Goal: Task Accomplishment & Management: Manage account settings

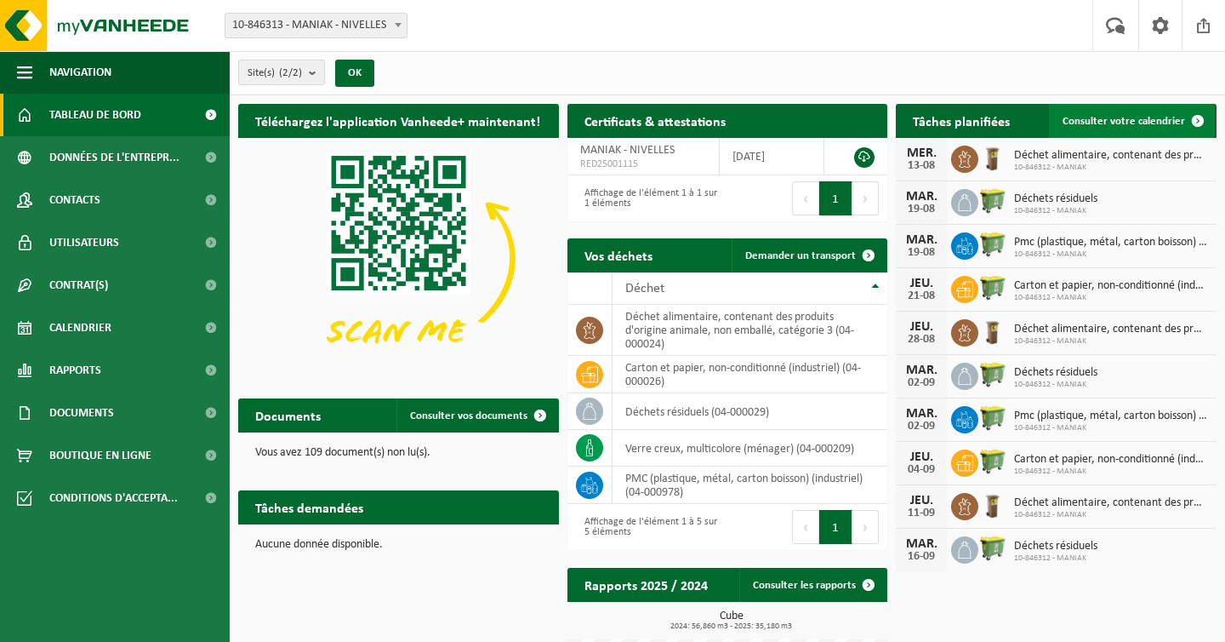
click at [1092, 124] on span "Consulter votre calendrier" at bounding box center [1124, 121] width 123 height 11
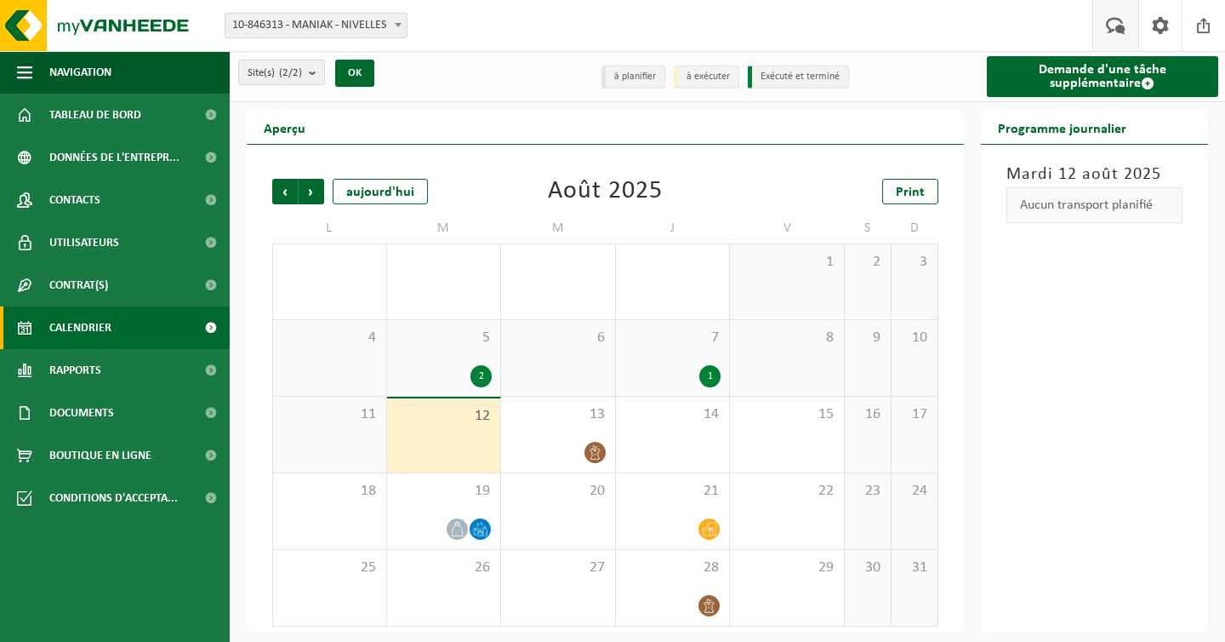
click at [1116, 20] on span at bounding box center [1116, 25] width 28 height 50
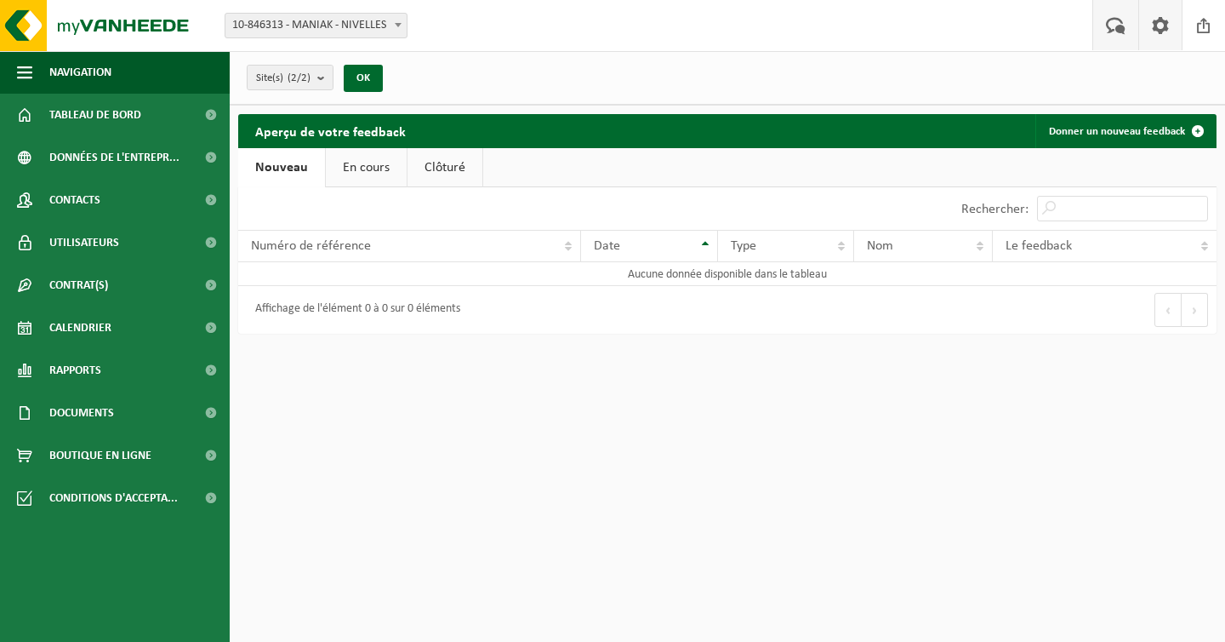
click at [1159, 20] on span at bounding box center [1161, 25] width 26 height 50
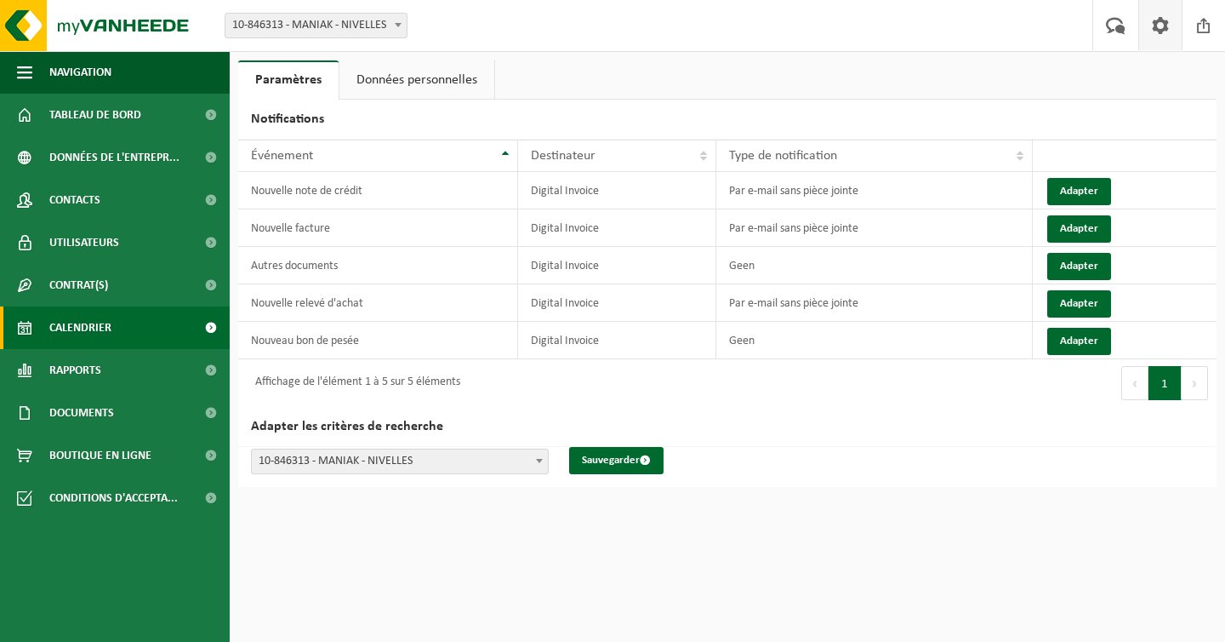
click at [126, 328] on link "Calendrier" at bounding box center [115, 327] width 230 height 43
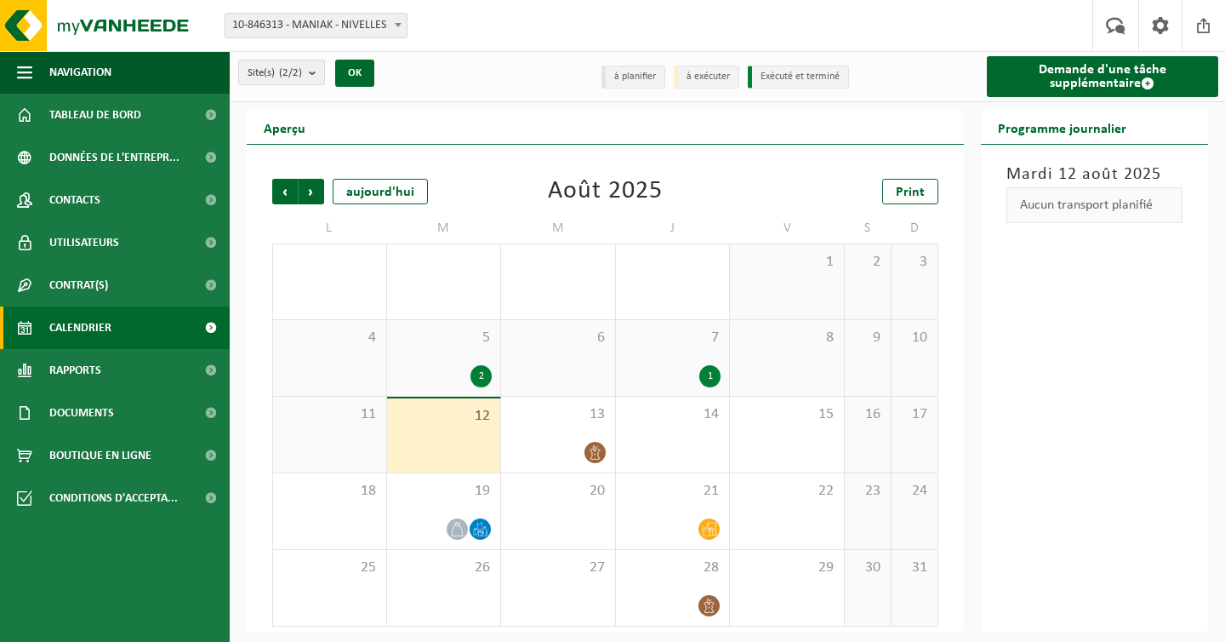
click at [639, 76] on li "à planifier" at bounding box center [634, 77] width 64 height 23
click at [724, 77] on li "à exécuter" at bounding box center [707, 77] width 66 height 23
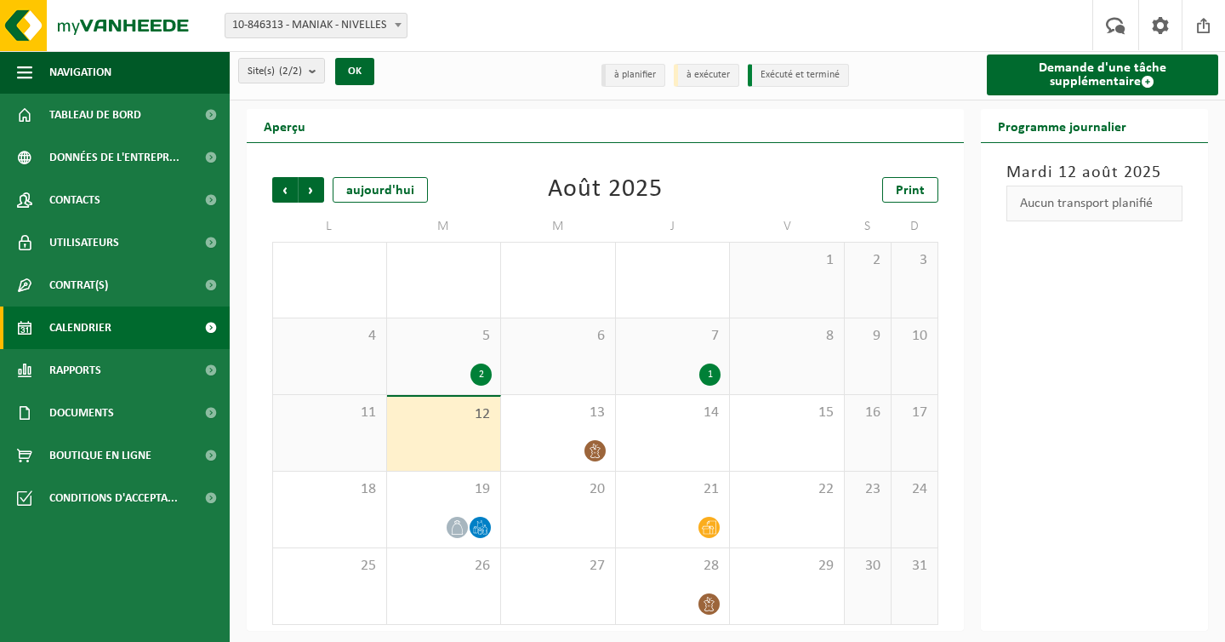
click at [1136, 430] on div "[DATE] Aucun transport planifié" at bounding box center [1095, 387] width 228 height 488
click at [1075, 207] on div "Aucun transport planifié" at bounding box center [1095, 203] width 177 height 36
click at [294, 74] on count "(2/2)" at bounding box center [290, 71] width 23 height 11
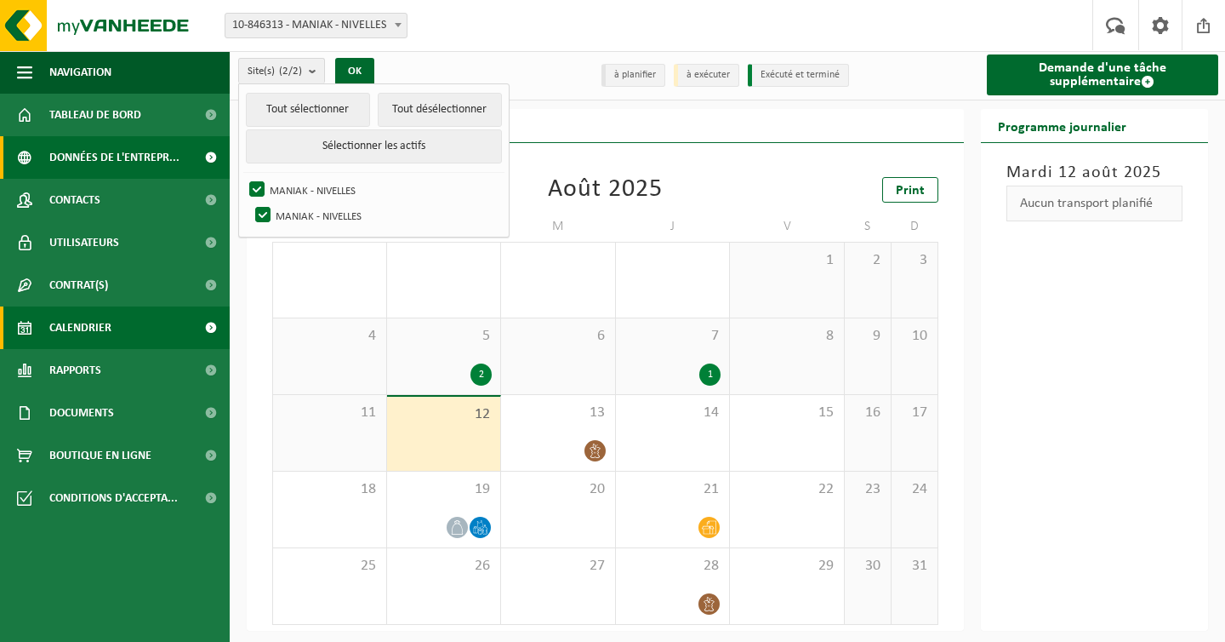
click at [125, 159] on span "Données de l'entrepr..." at bounding box center [114, 157] width 130 height 43
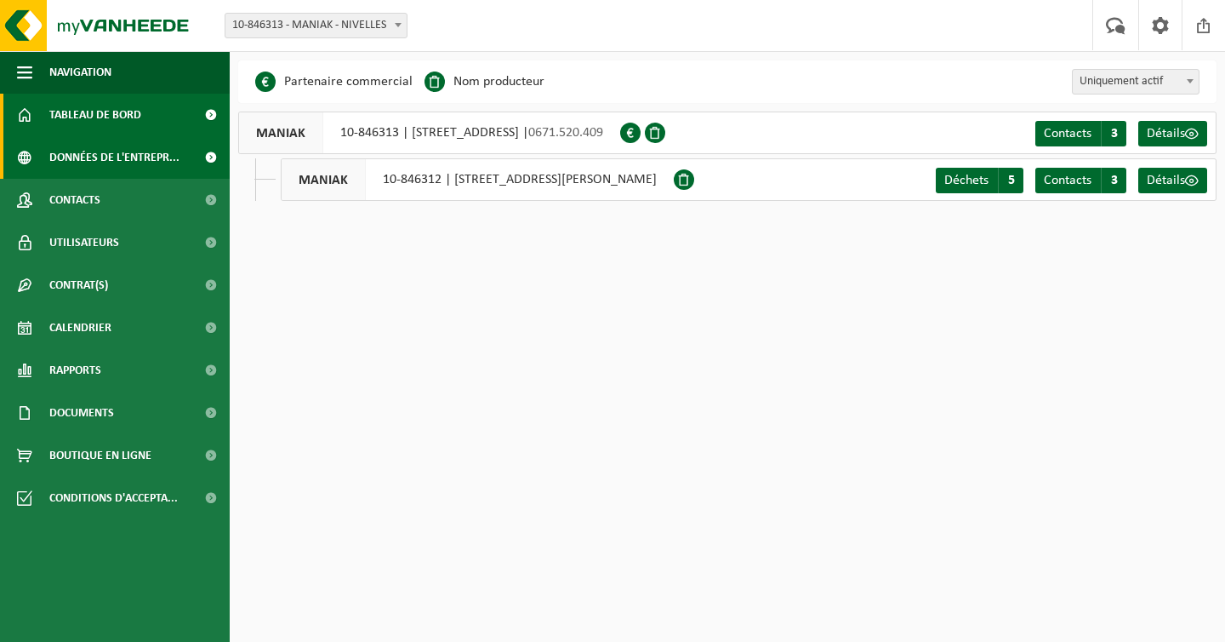
click at [83, 108] on span "Tableau de bord" at bounding box center [95, 115] width 92 height 43
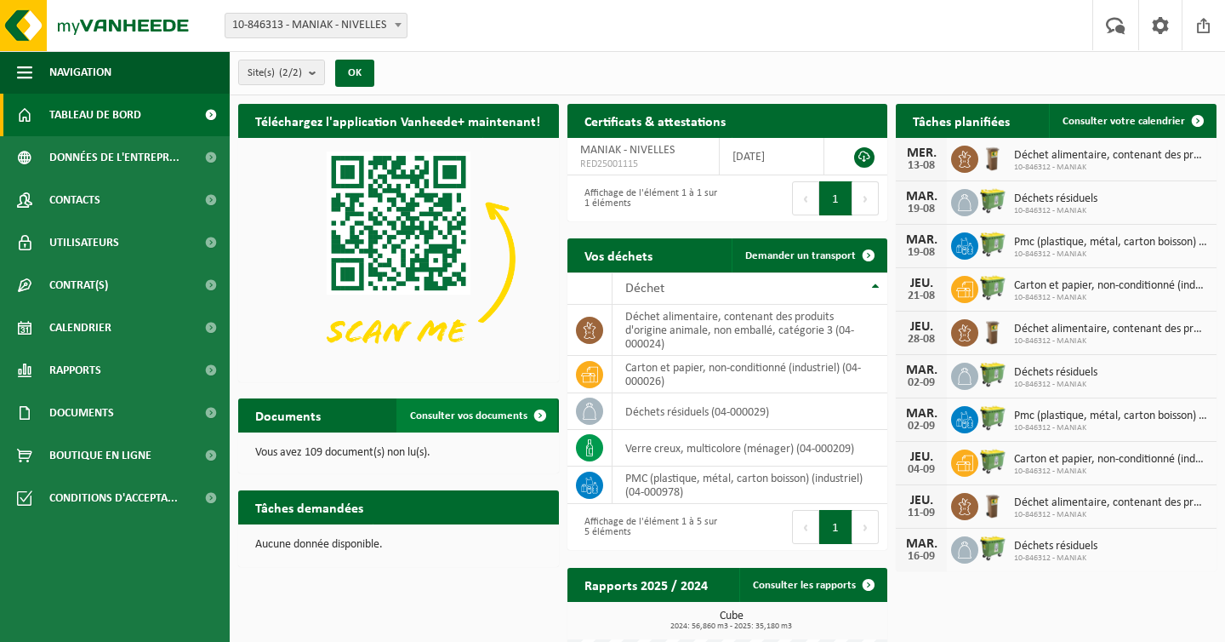
click at [488, 413] on span "Consulter vos documents" at bounding box center [468, 415] width 117 height 11
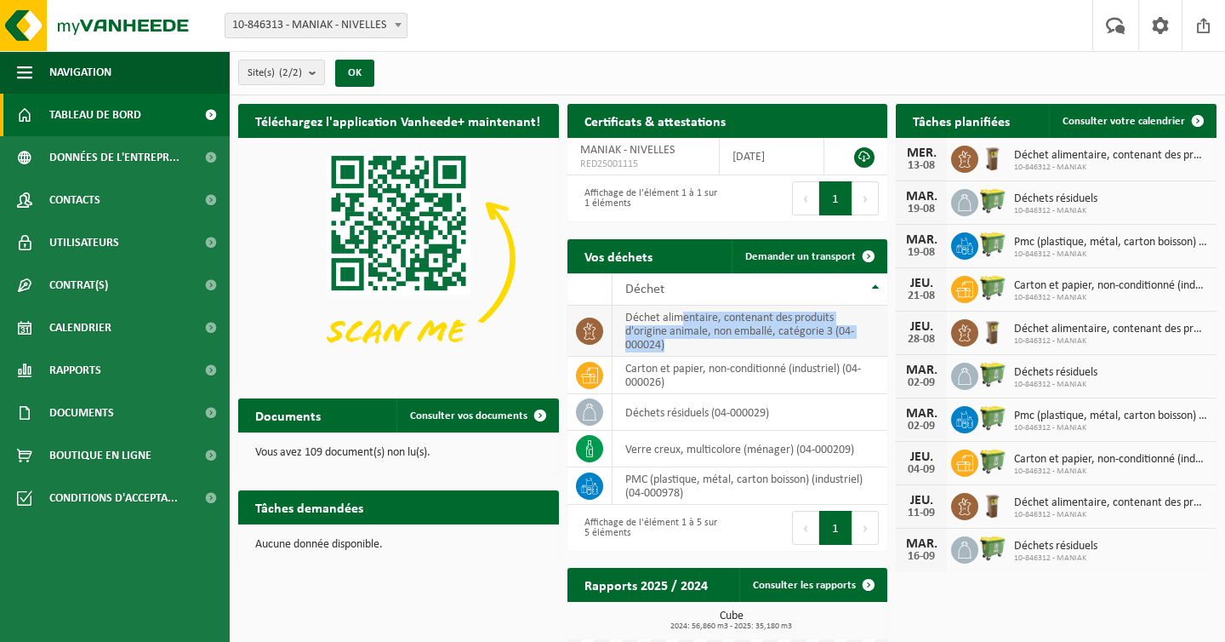
drag, startPoint x: 681, startPoint y: 320, endPoint x: 777, endPoint y: 346, distance: 98.9
click at [777, 346] on td "déchet alimentaire, contenant des produits d'origine animale, non emballé, caté…" at bounding box center [751, 330] width 276 height 51
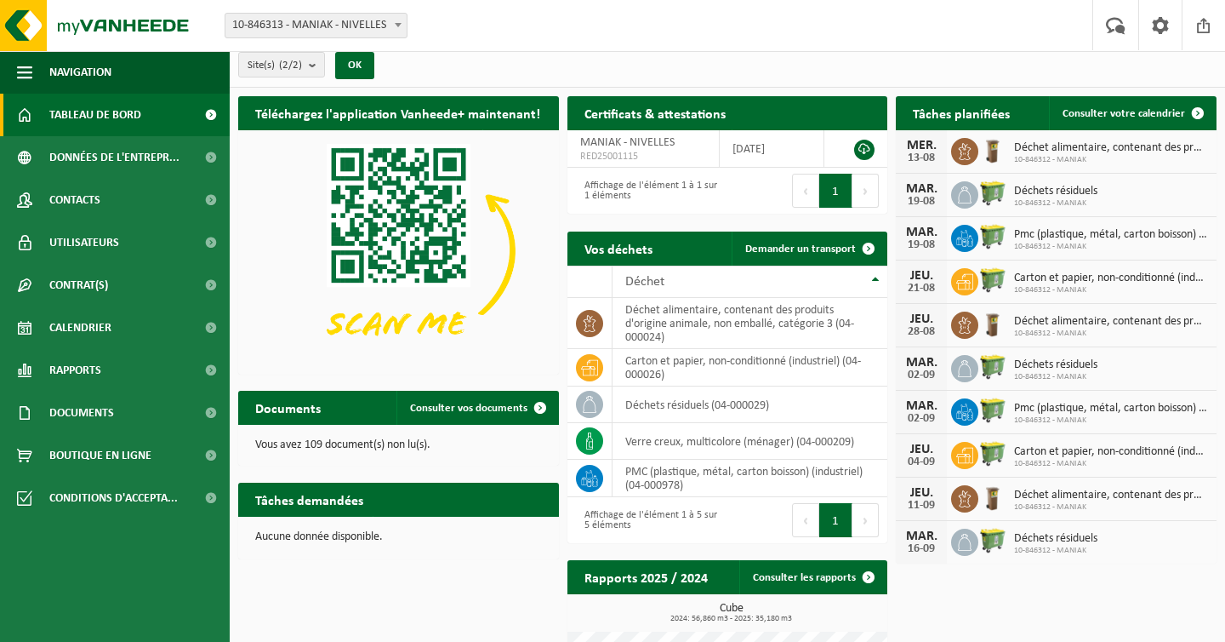
scroll to position [117, 0]
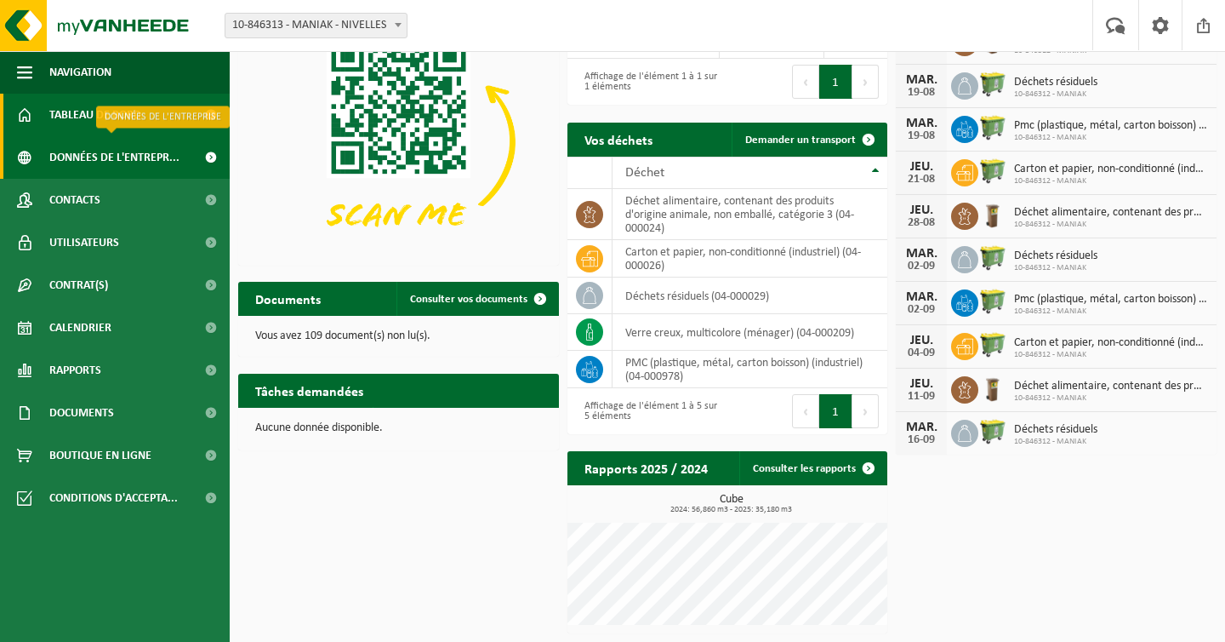
click at [140, 160] on span "Données de l'entrepr..." at bounding box center [114, 157] width 130 height 43
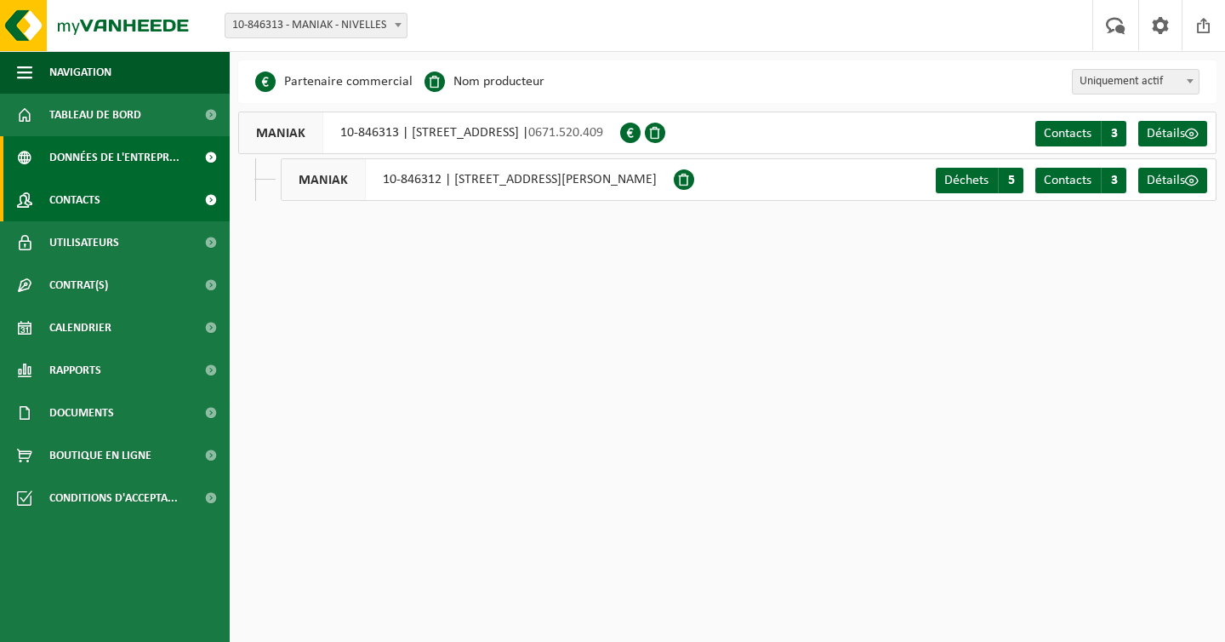
click at [119, 206] on link "Contacts" at bounding box center [115, 200] width 230 height 43
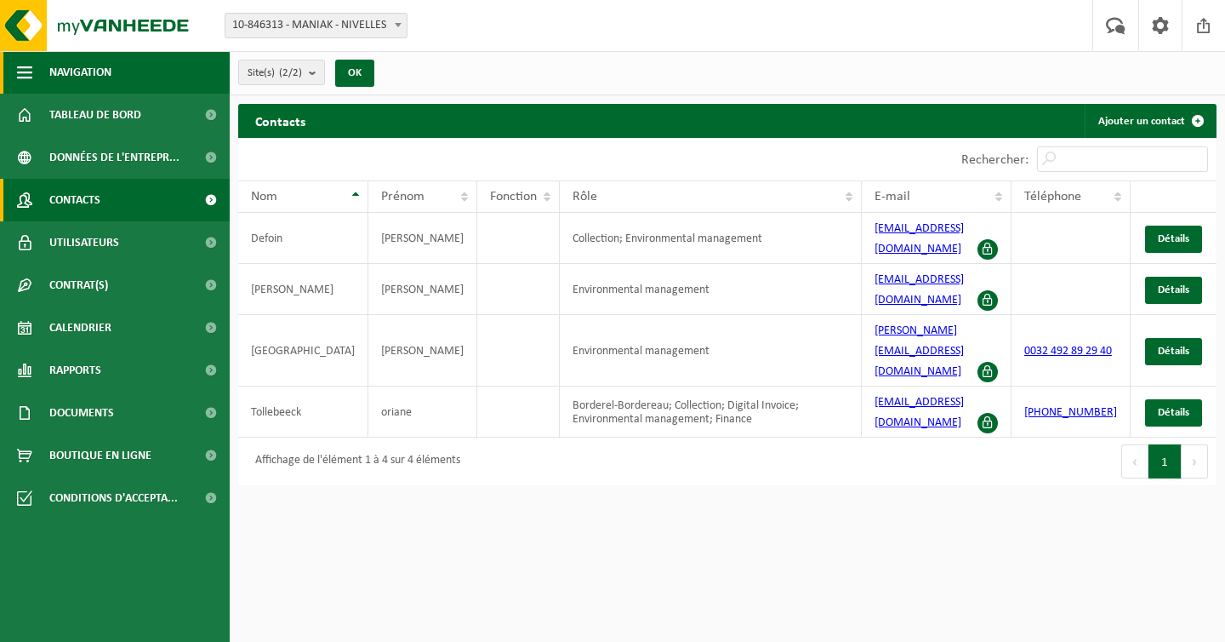
click at [89, 71] on span "Navigation" at bounding box center [80, 72] width 62 height 43
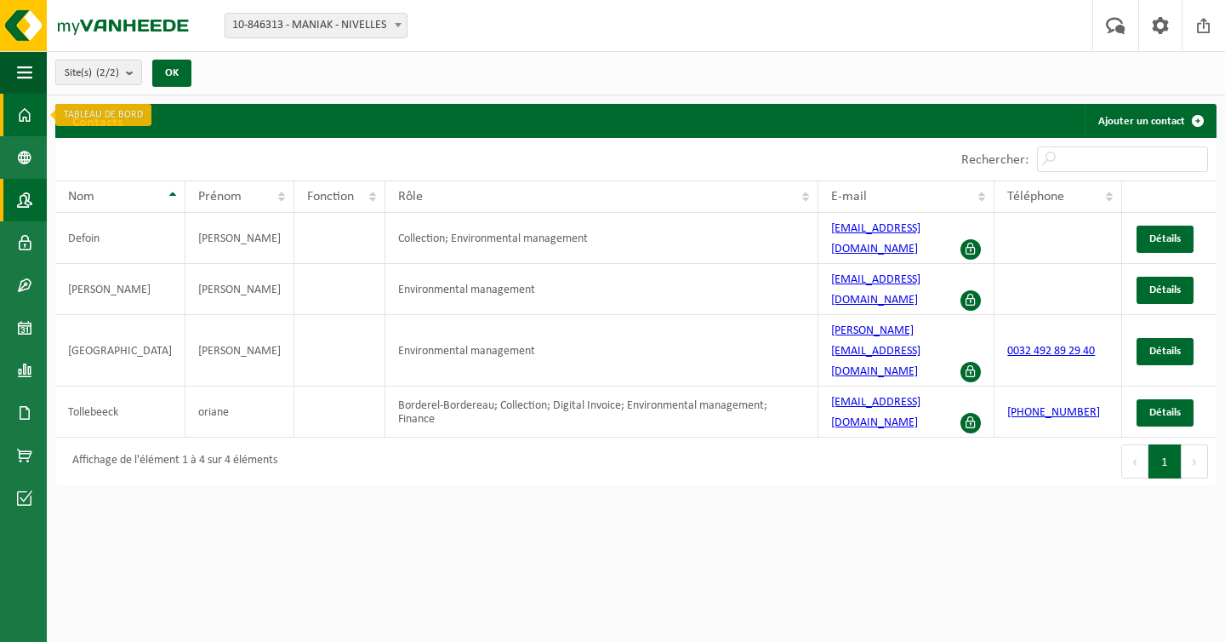
click at [18, 116] on span at bounding box center [24, 115] width 15 height 43
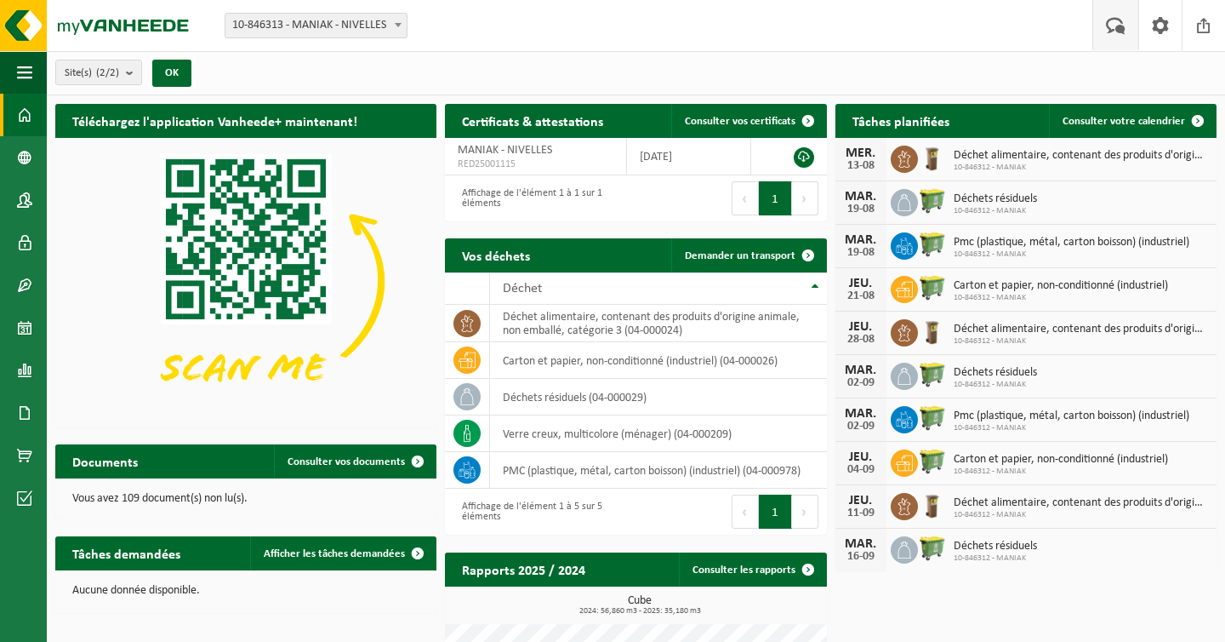
click at [1118, 22] on span at bounding box center [1116, 25] width 28 height 50
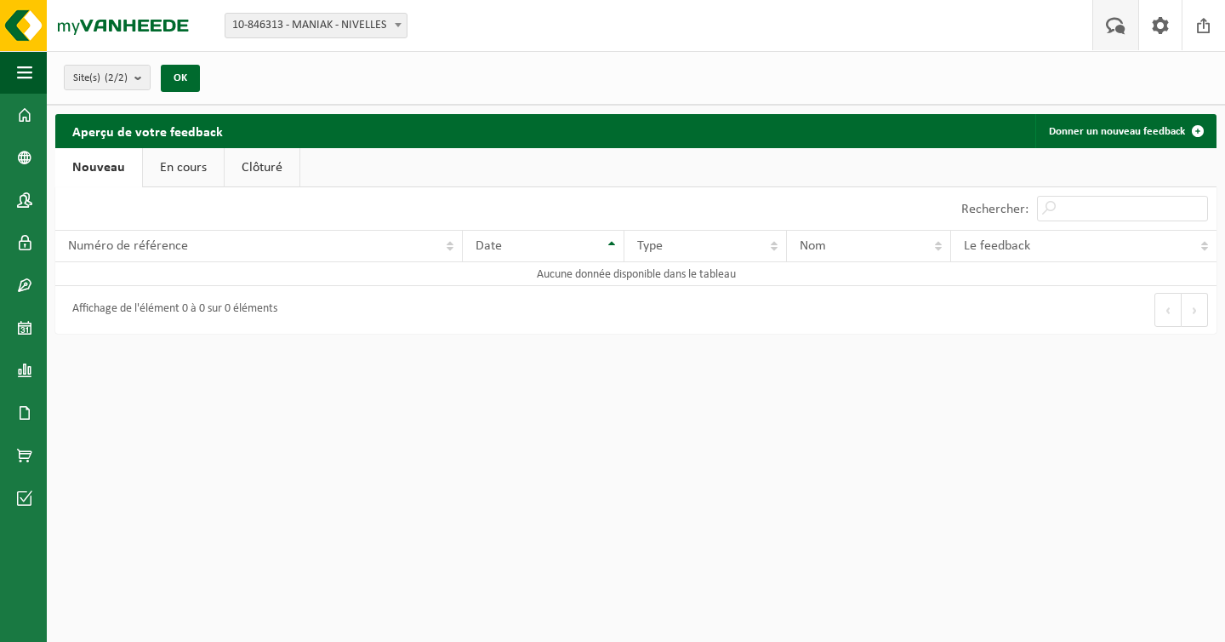
click at [169, 166] on link "En cours" at bounding box center [183, 167] width 81 height 39
click at [272, 168] on link "Clôturé" at bounding box center [260, 167] width 75 height 39
click at [1169, 30] on span at bounding box center [1161, 25] width 26 height 50
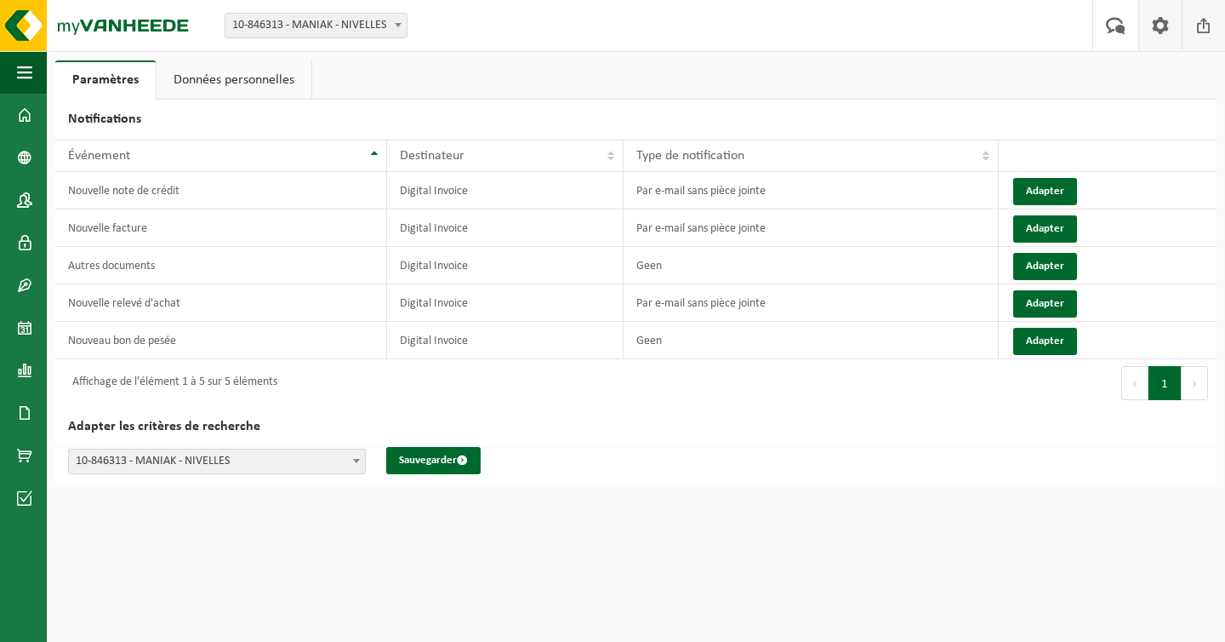
click at [1207, 26] on span at bounding box center [1204, 25] width 26 height 50
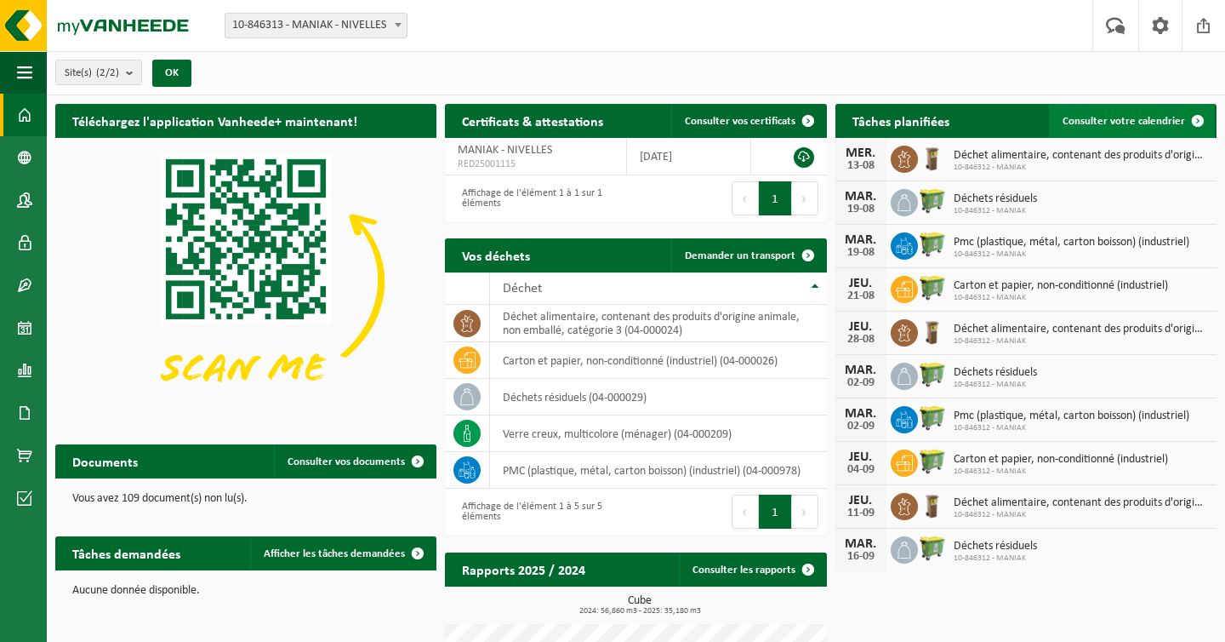
click at [1149, 114] on link "Consulter votre calendrier" at bounding box center [1132, 121] width 166 height 34
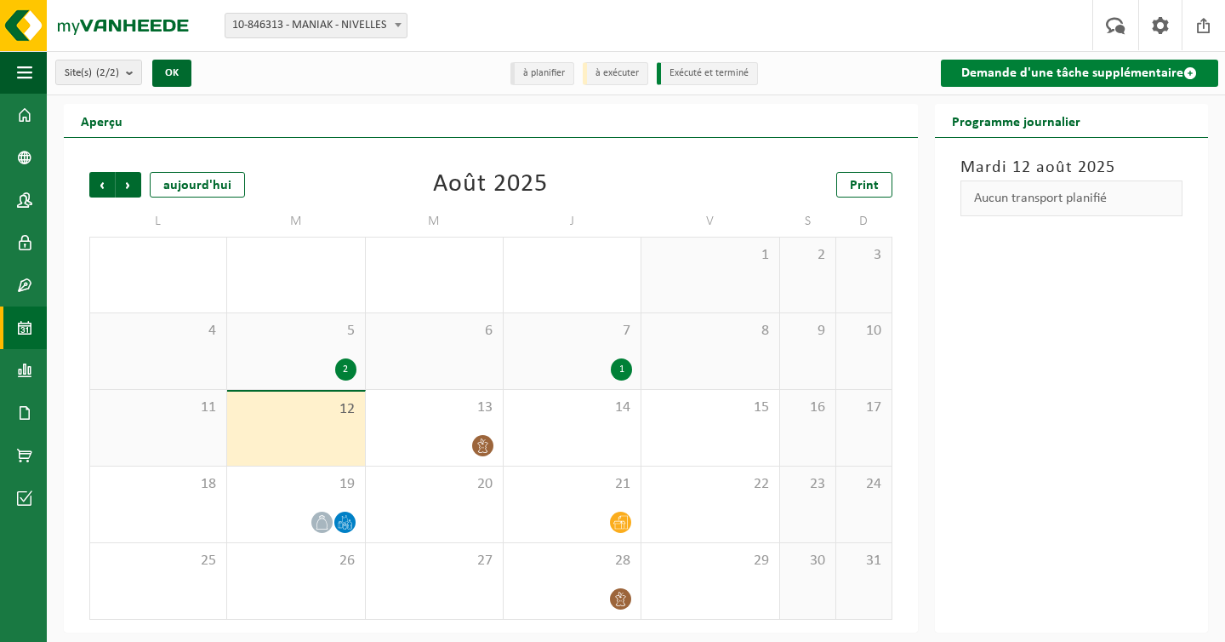
click at [1073, 70] on link "Demande d'une tâche supplémentaire" at bounding box center [1079, 73] width 277 height 27
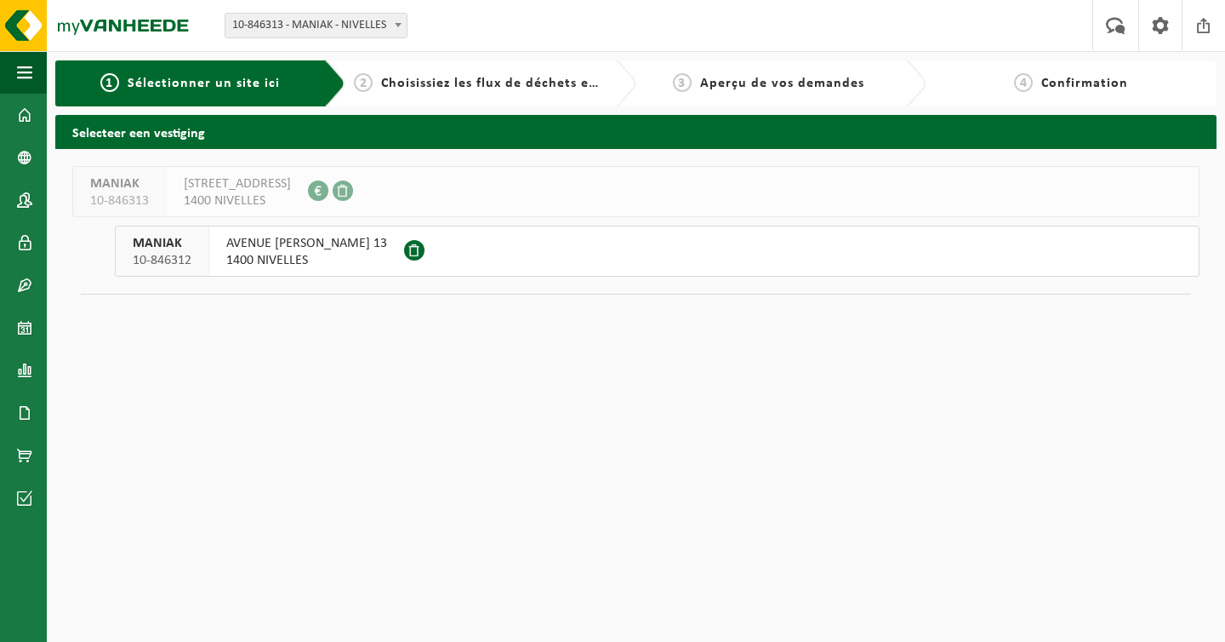
click at [756, 85] on span "Aperçu de vos demandes" at bounding box center [782, 84] width 164 height 14
click at [516, 88] on span "Choisissiez les flux de déchets et récipients" at bounding box center [522, 84] width 283 height 14
click at [345, 256] on span "1400 NIVELLES" at bounding box center [306, 260] width 161 height 17
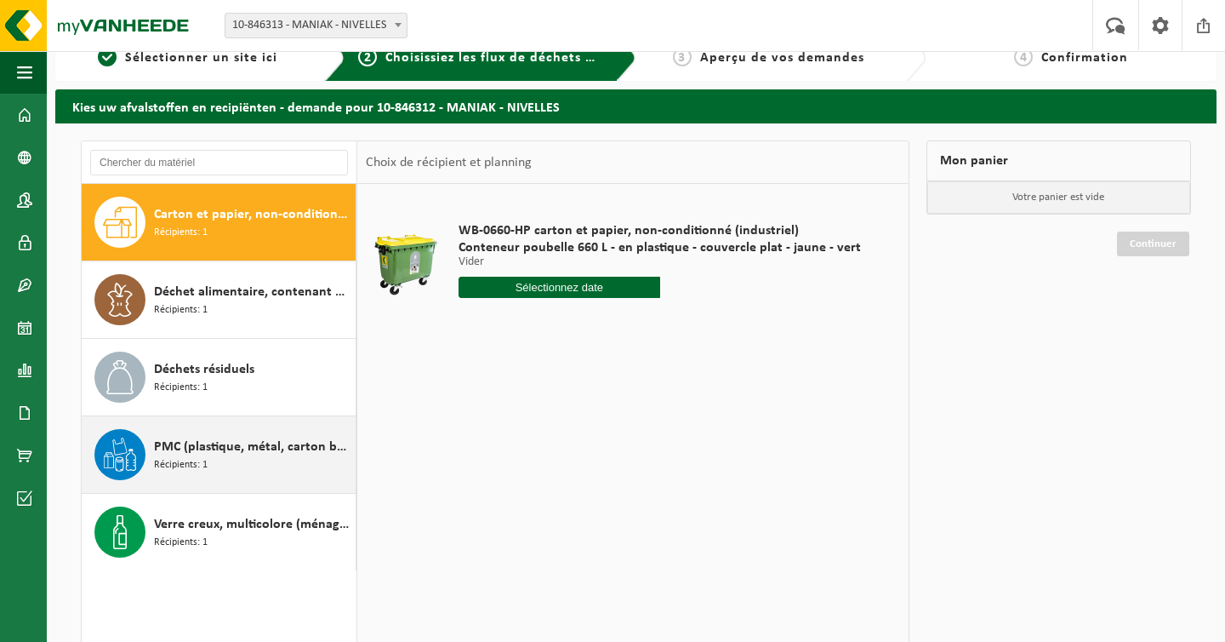
scroll to position [37, 0]
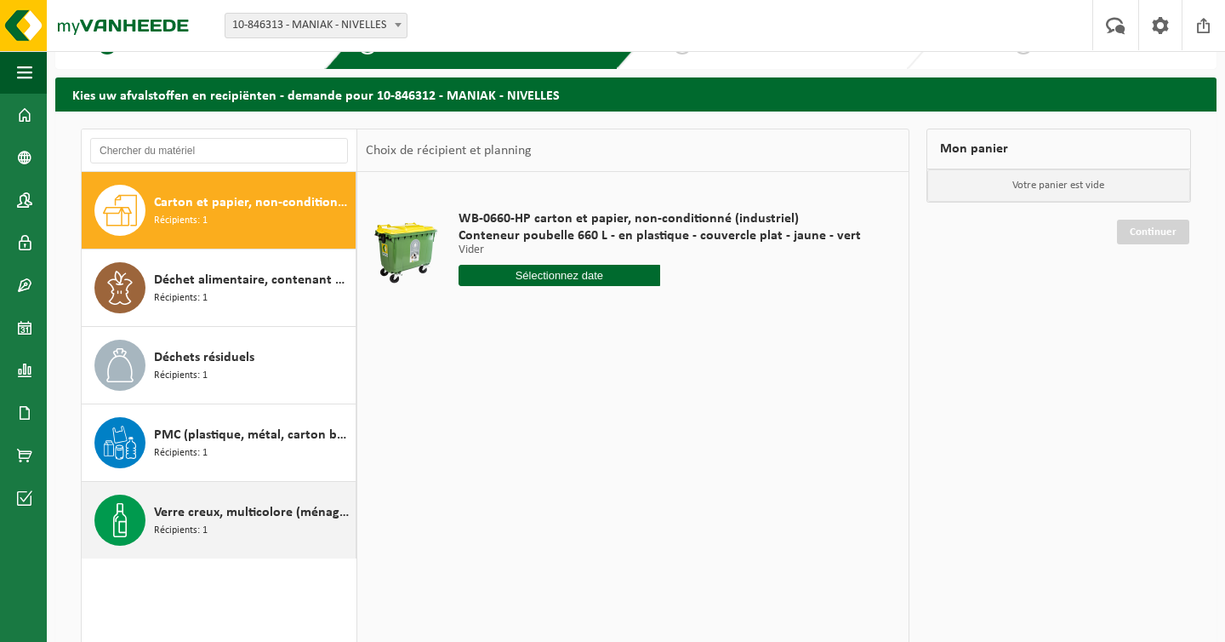
click at [265, 519] on span "Verre creux, multicolore (ménager)" at bounding box center [252, 512] width 197 height 20
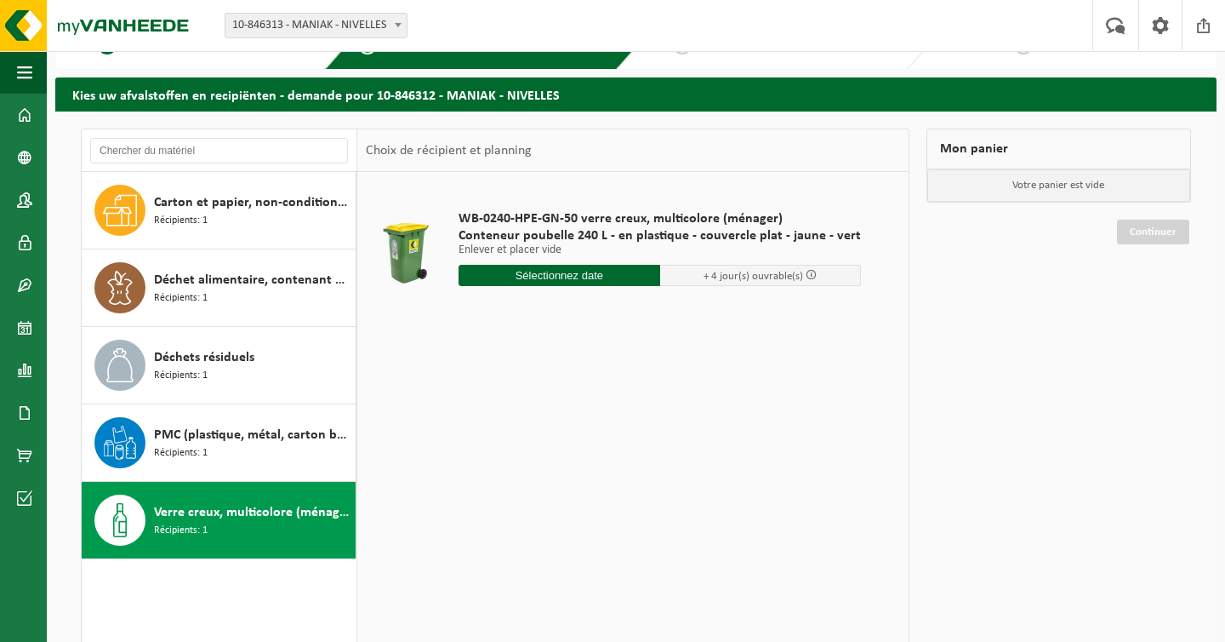
click at [806, 277] on span at bounding box center [811, 274] width 11 height 11
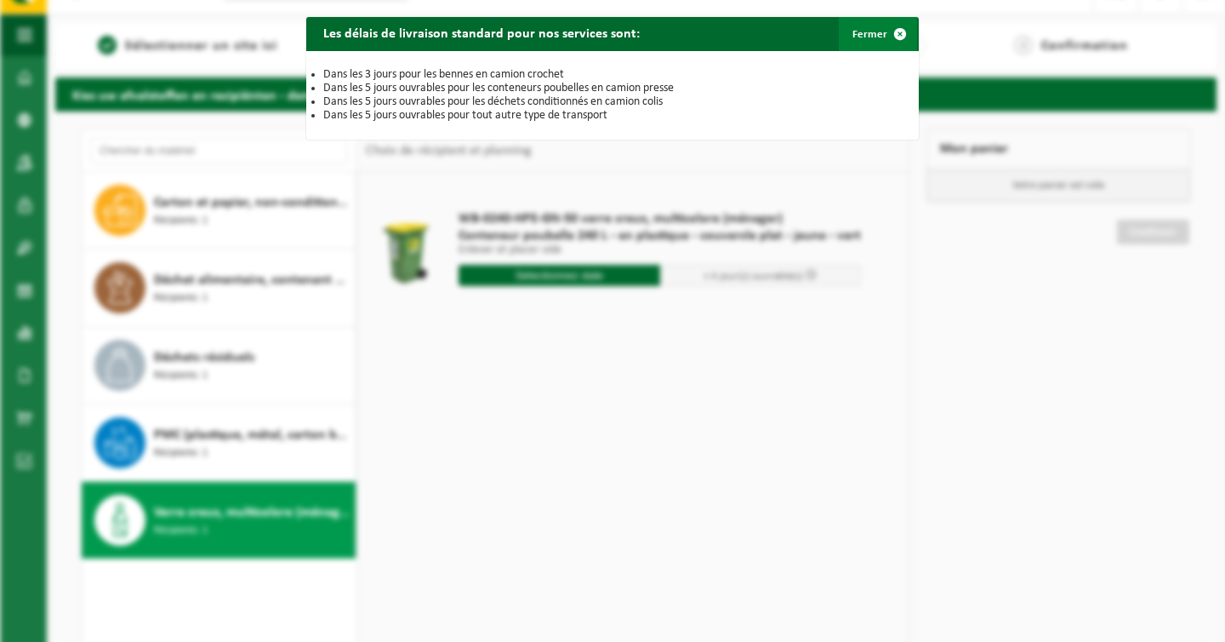
click at [904, 35] on span "button" at bounding box center [900, 34] width 34 height 34
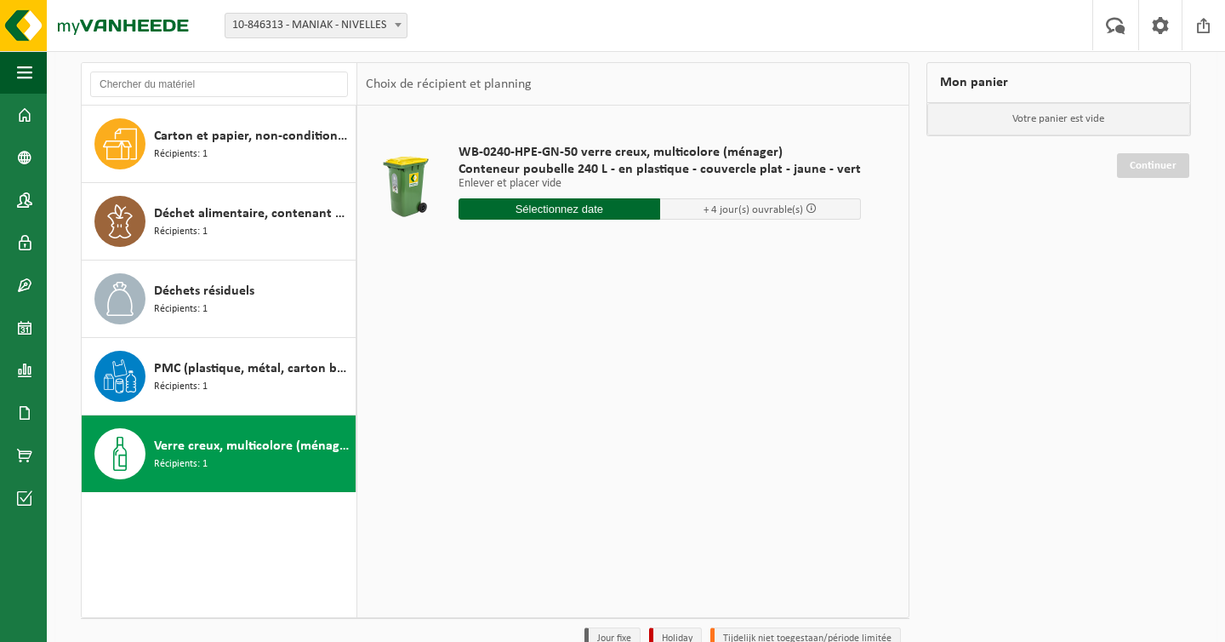
scroll to position [109, 0]
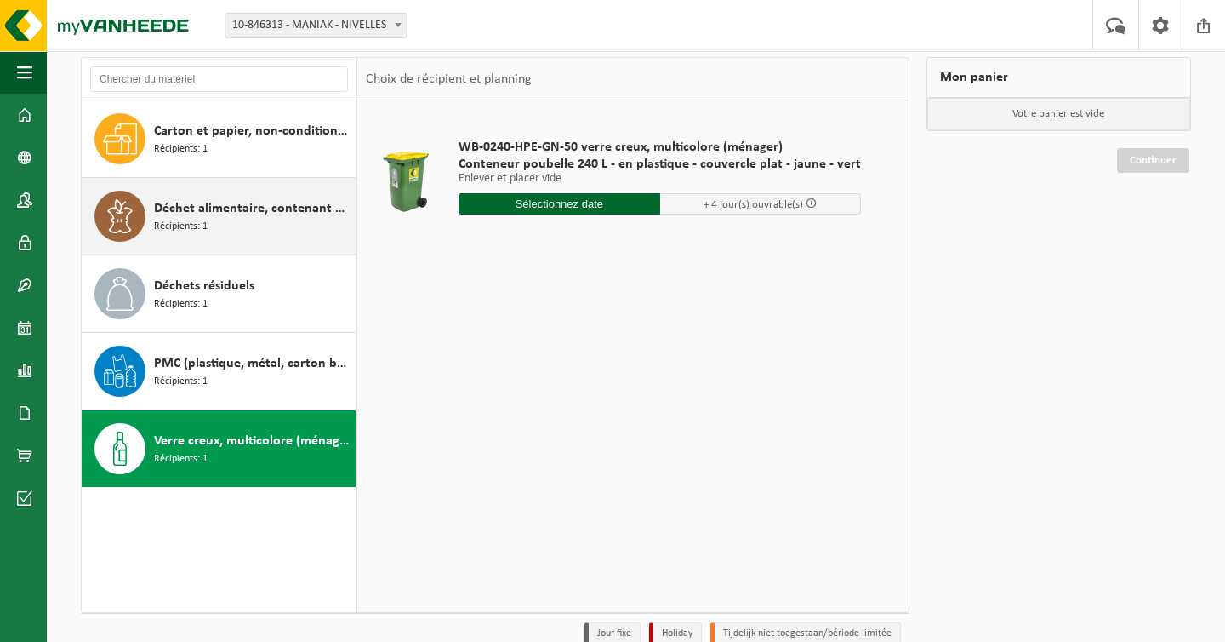
click at [231, 211] on span "Déchet alimentaire, contenant des produits d'origine animale, non emballé, caté…" at bounding box center [252, 208] width 197 height 20
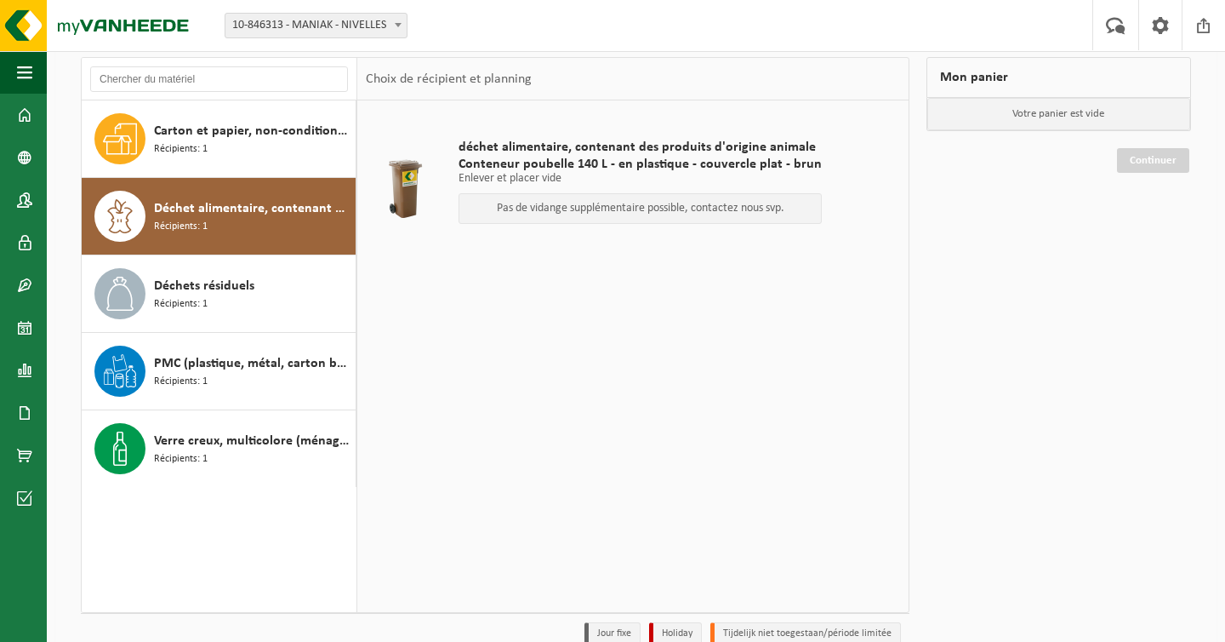
scroll to position [0, 0]
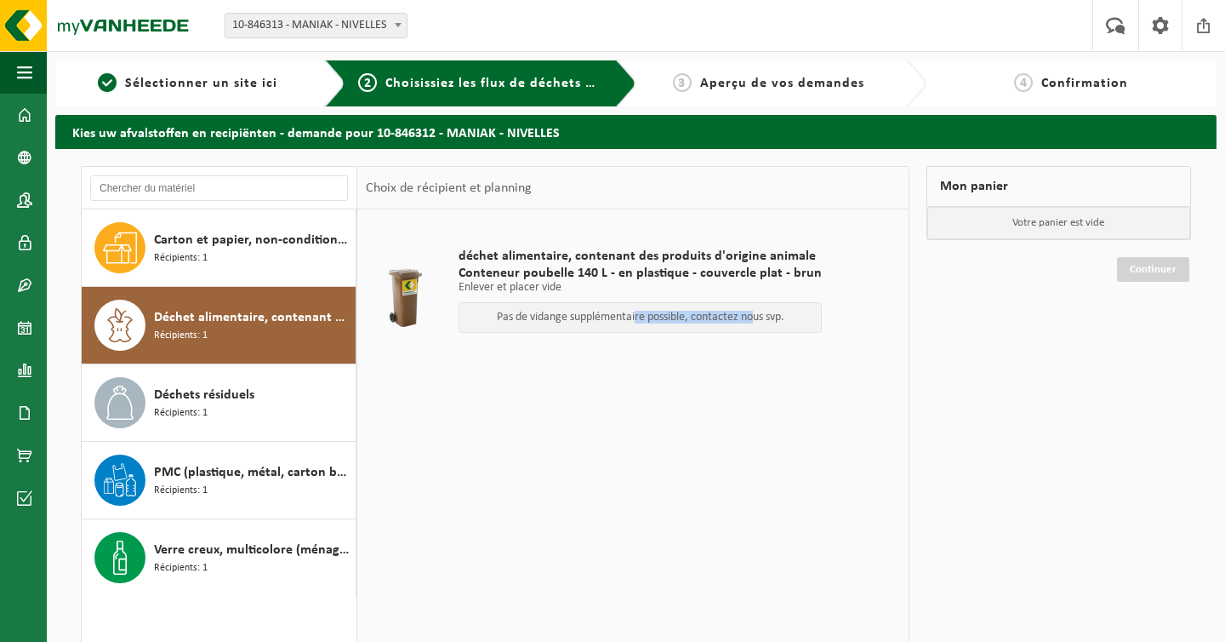
drag, startPoint x: 630, startPoint y: 318, endPoint x: 790, endPoint y: 318, distance: 160.0
click at [790, 318] on p "Pas de vidange supplémentaire possible, contactez nous svp." at bounding box center [640, 317] width 345 height 12
click at [33, 450] on link "Boutique en ligne" at bounding box center [23, 455] width 47 height 43
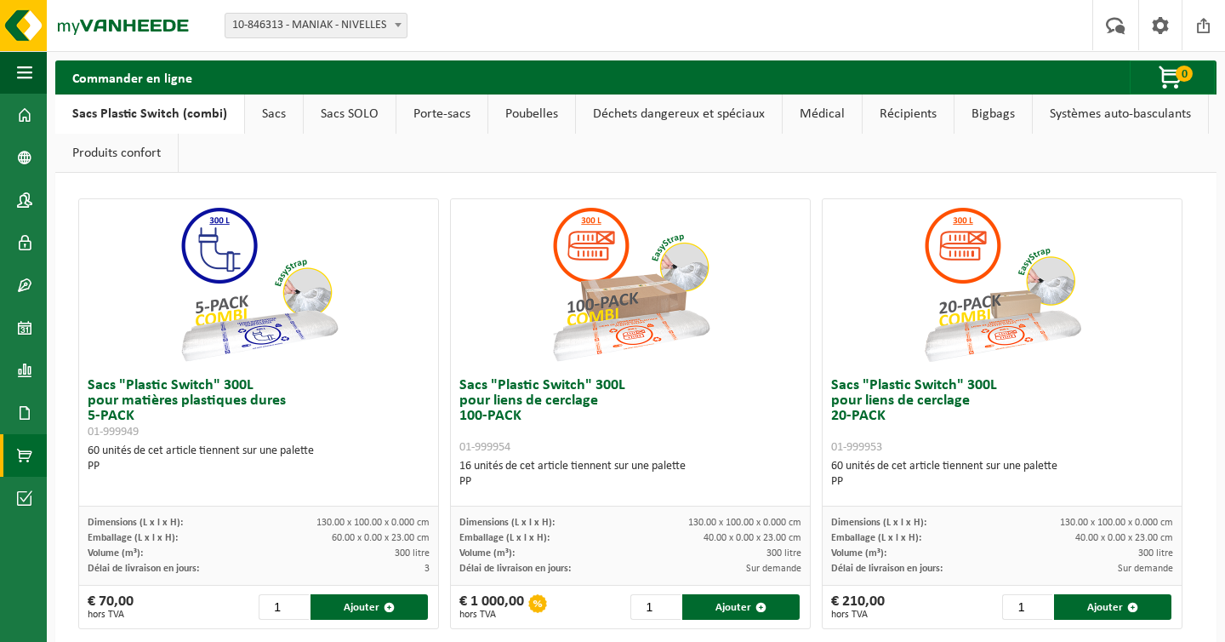
click at [541, 118] on link "Poubelles" at bounding box center [531, 113] width 87 height 39
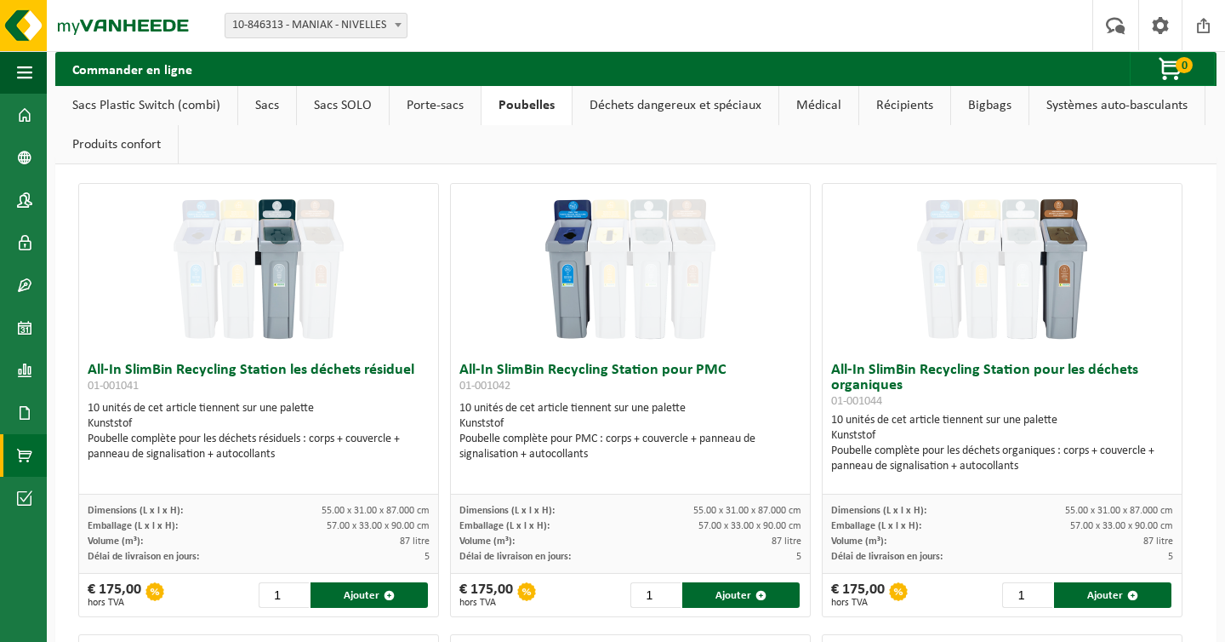
scroll to position [18, 0]
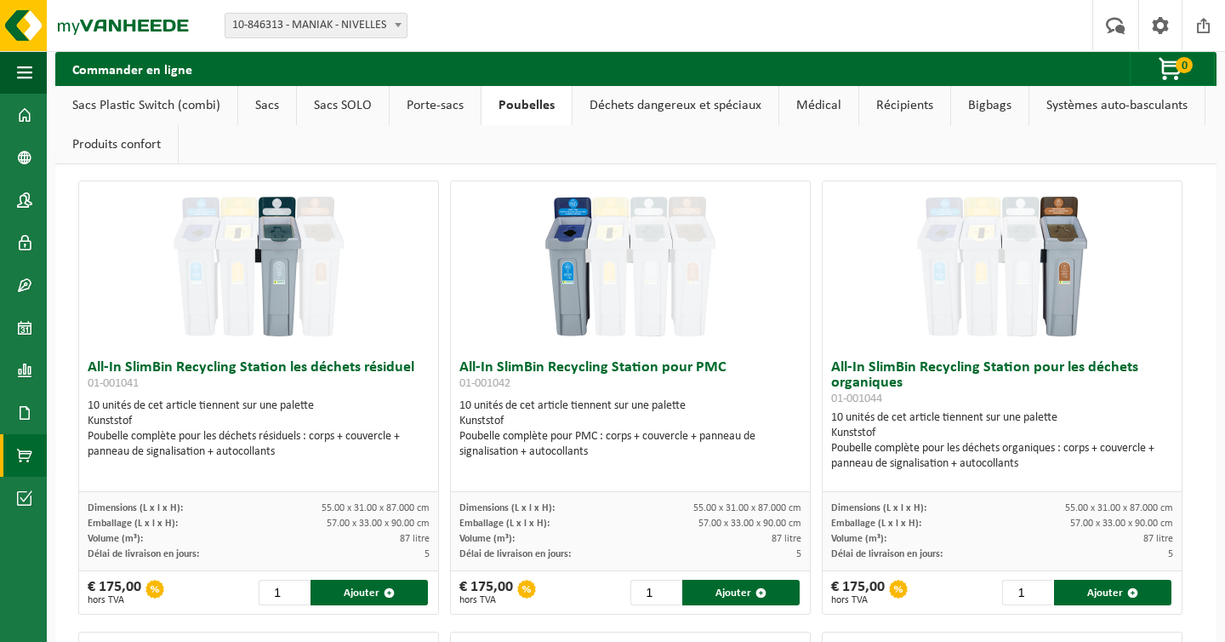
drag, startPoint x: 229, startPoint y: 438, endPoint x: 322, endPoint y: 456, distance: 94.4
click at [322, 456] on div "Poubelle complète pour les déchets résiduels : corps + couvercle + panneau de s…" at bounding box center [259, 444] width 342 height 31
click at [682, 114] on link "Déchets dangereux et spéciaux" at bounding box center [676, 105] width 206 height 39
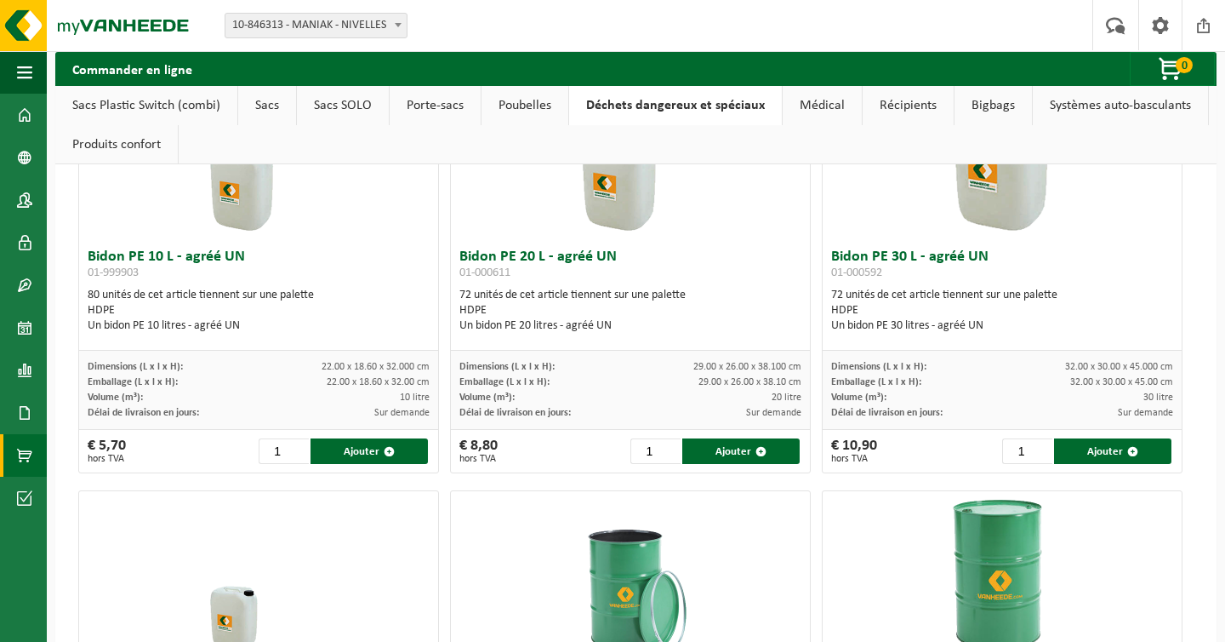
scroll to position [0, 0]
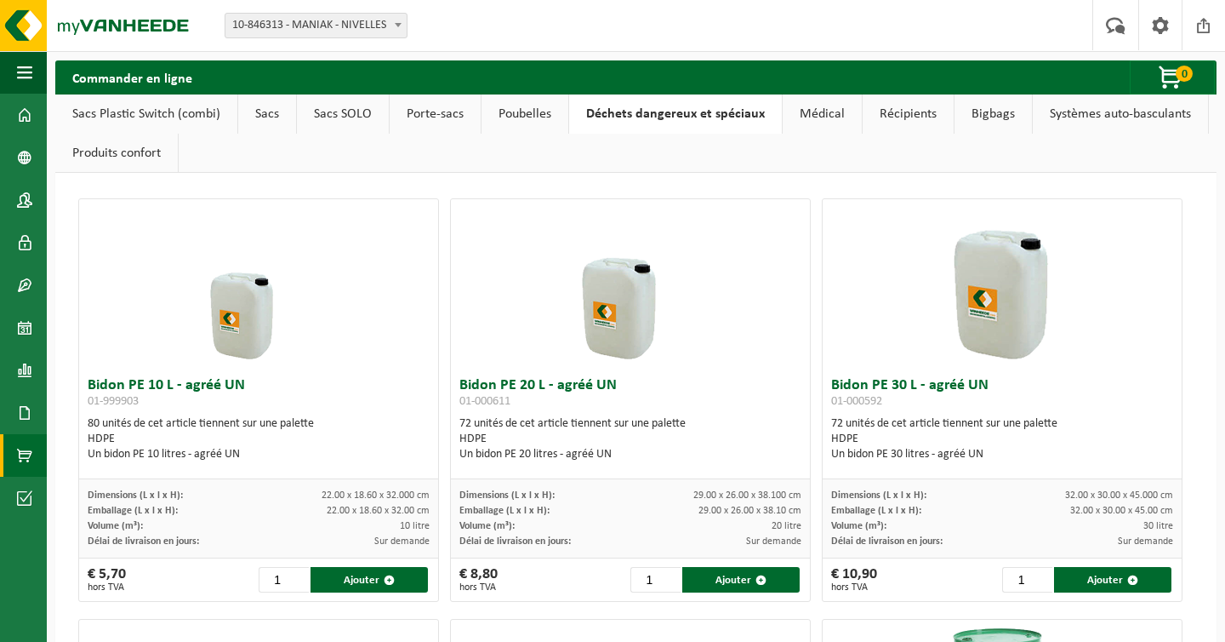
click at [818, 117] on link "Médical" at bounding box center [822, 113] width 79 height 39
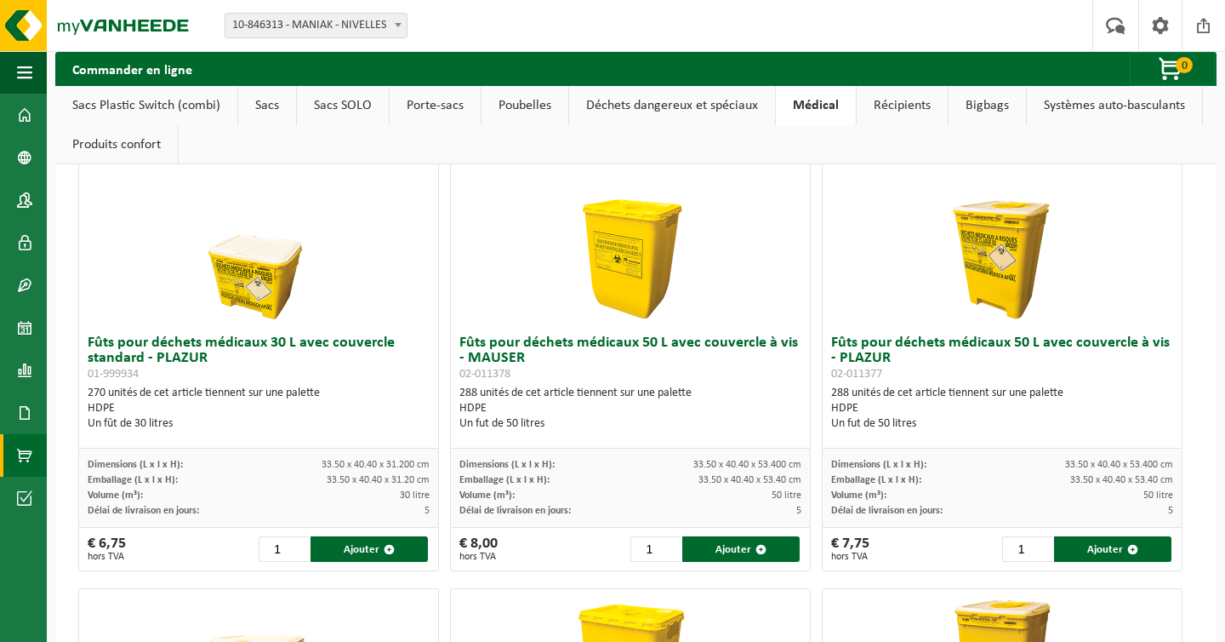
scroll to position [409, 0]
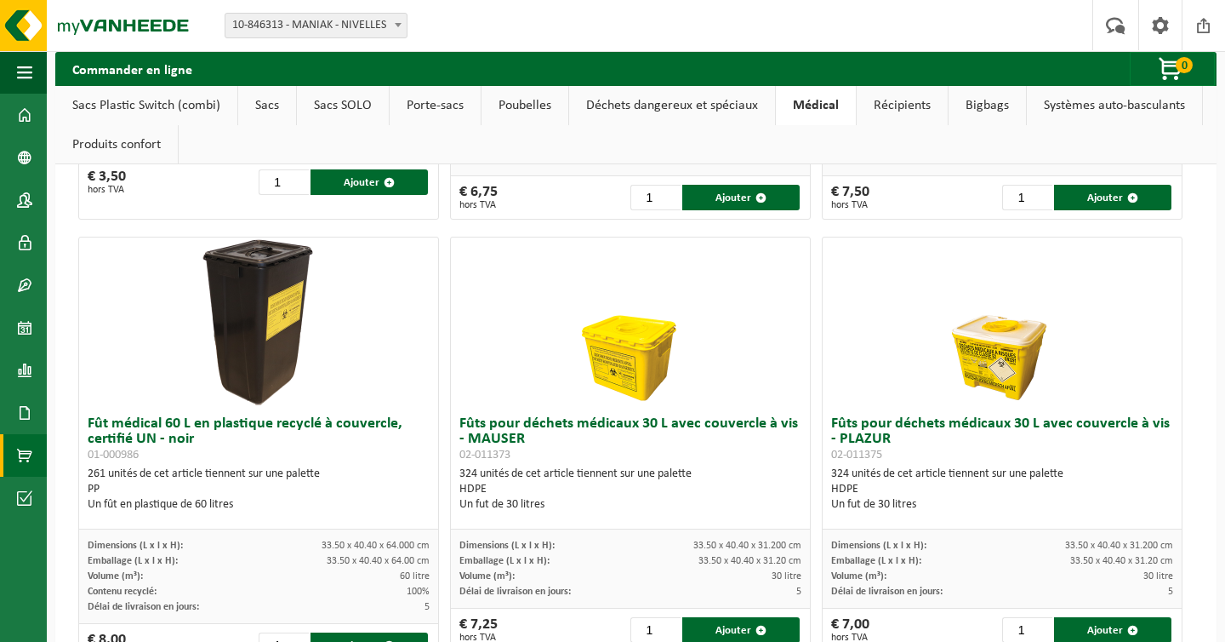
click at [904, 110] on link "Récipients" at bounding box center [902, 105] width 91 height 39
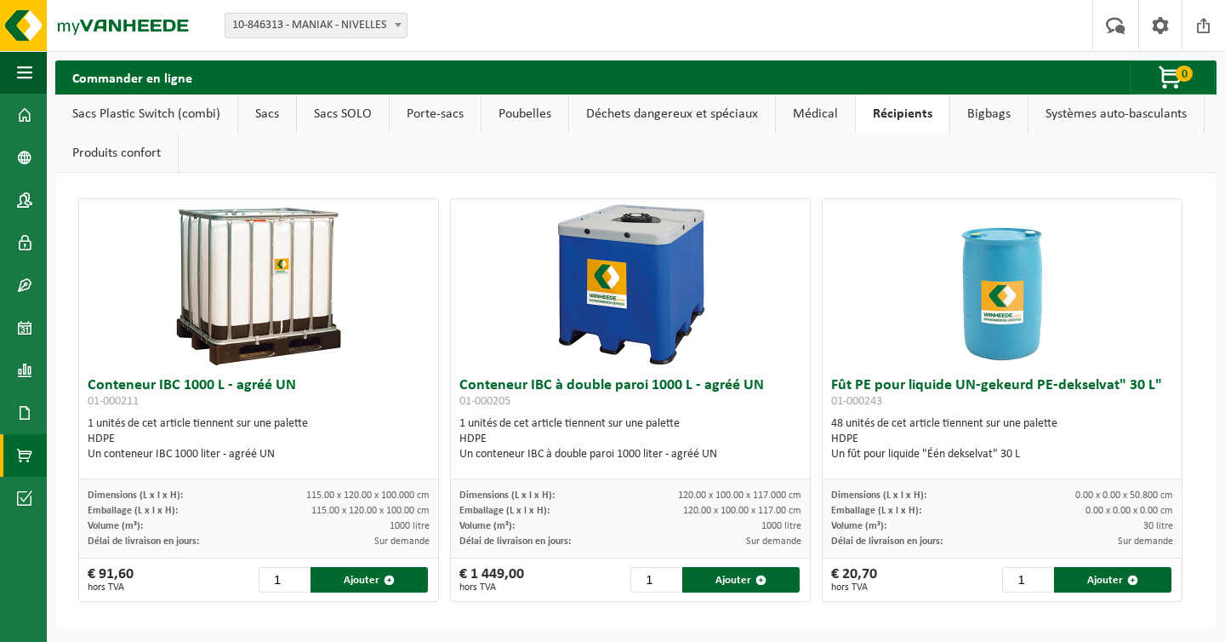
scroll to position [3, 0]
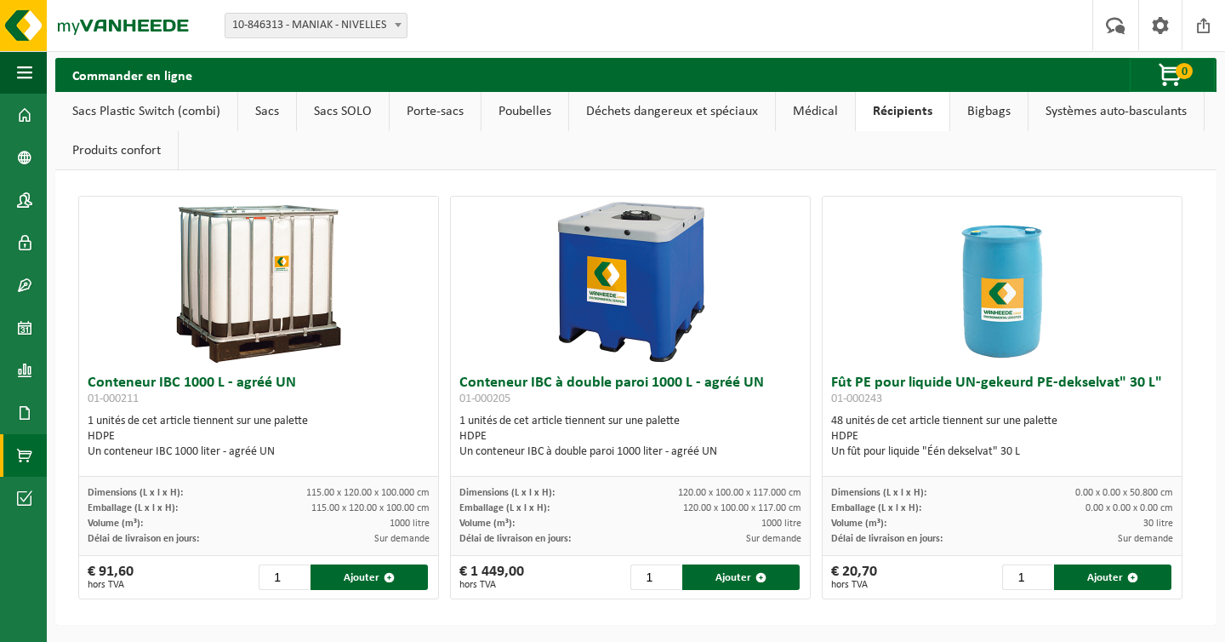
click at [980, 102] on link "Bigbags" at bounding box center [988, 111] width 77 height 39
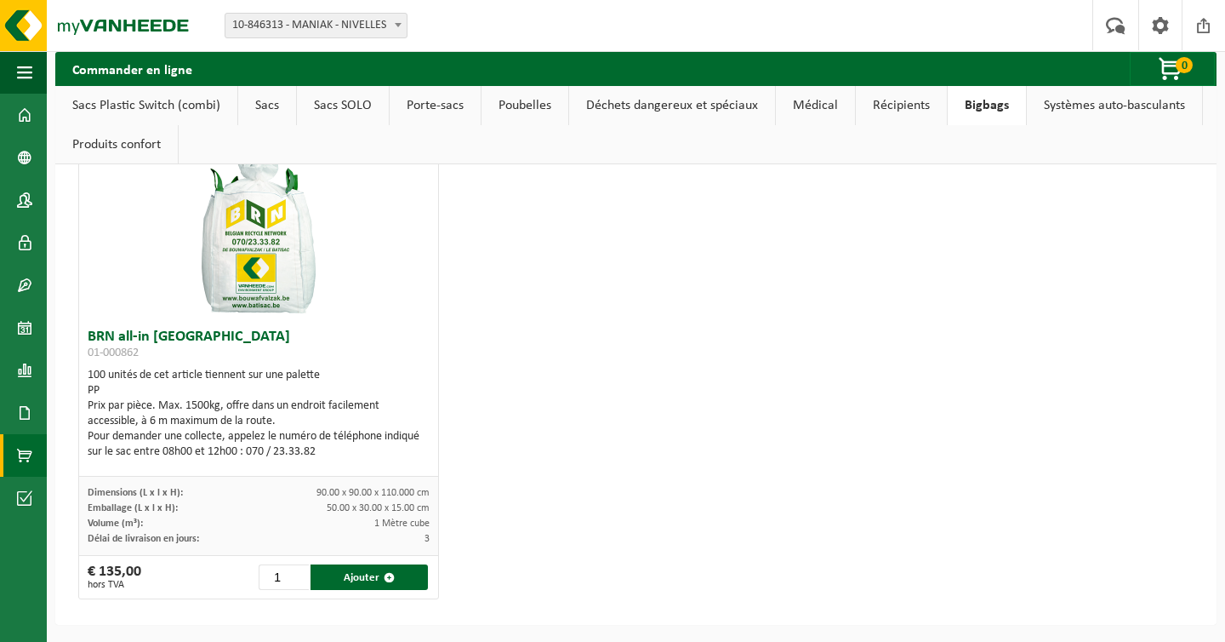
scroll to position [0, 0]
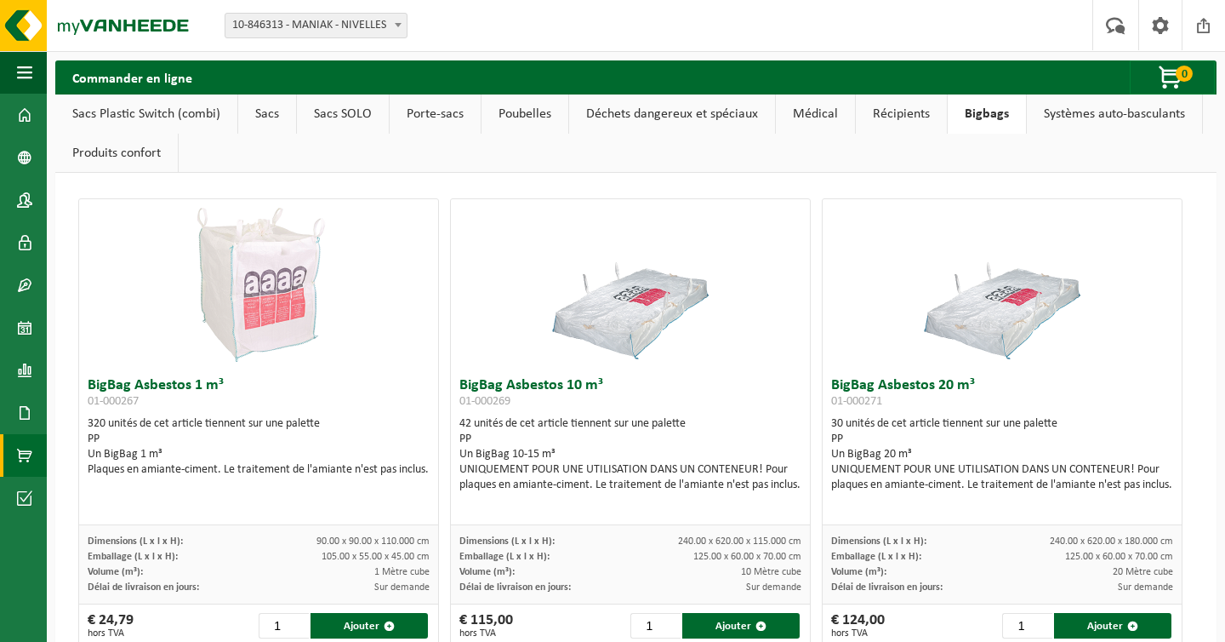
click at [1095, 116] on link "Systèmes auto-basculants" at bounding box center [1114, 113] width 175 height 39
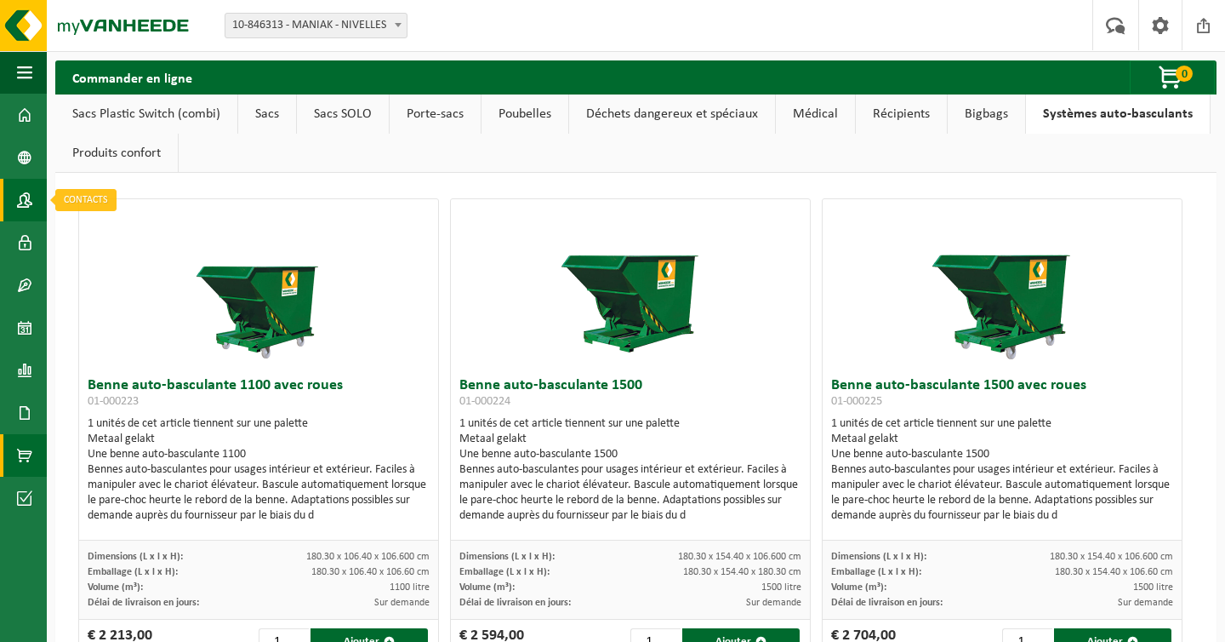
click at [27, 197] on span at bounding box center [24, 200] width 15 height 43
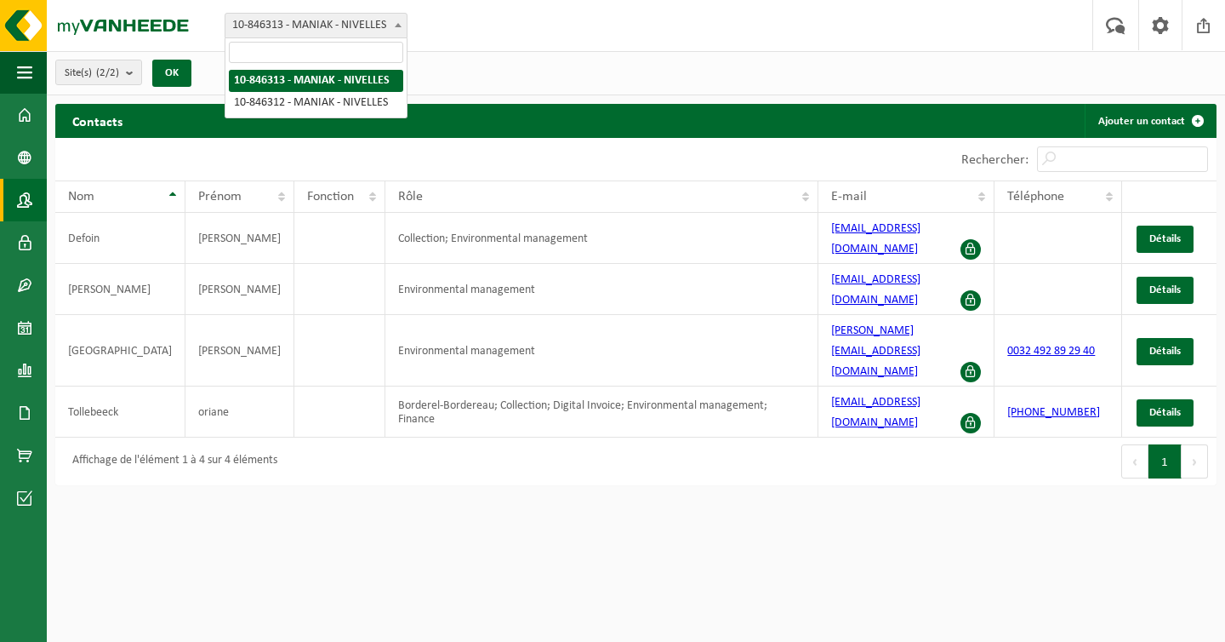
click at [304, 31] on span "10-846313 - MANIAK - NIVELLES" at bounding box center [315, 26] width 181 height 24
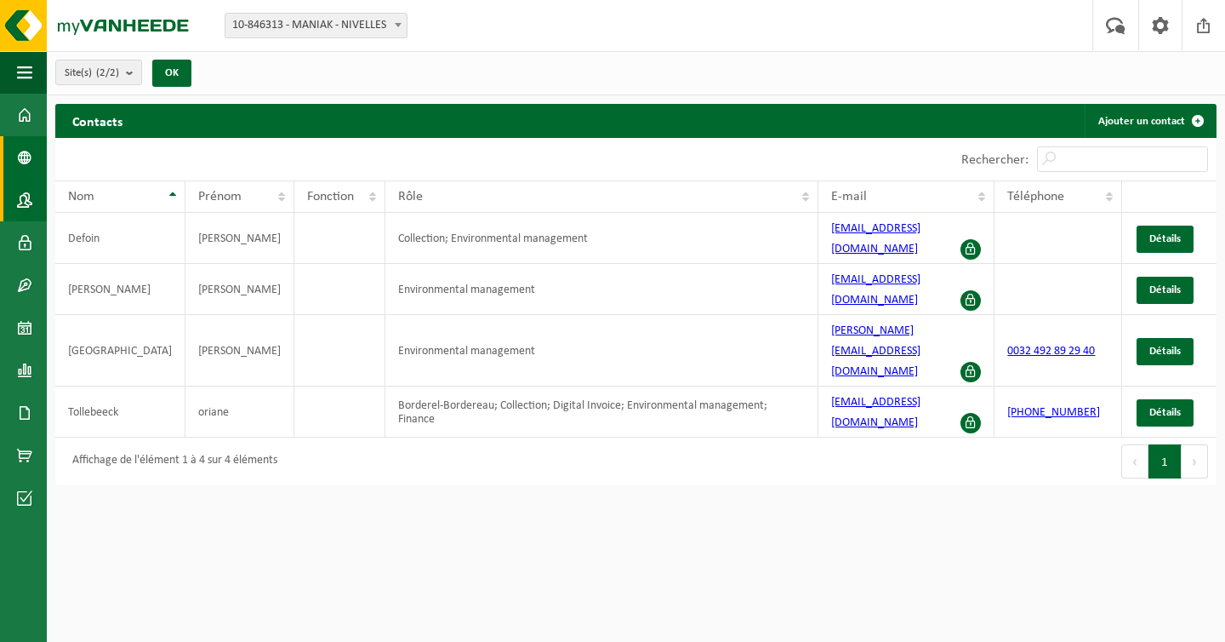
click at [29, 152] on span at bounding box center [24, 157] width 15 height 43
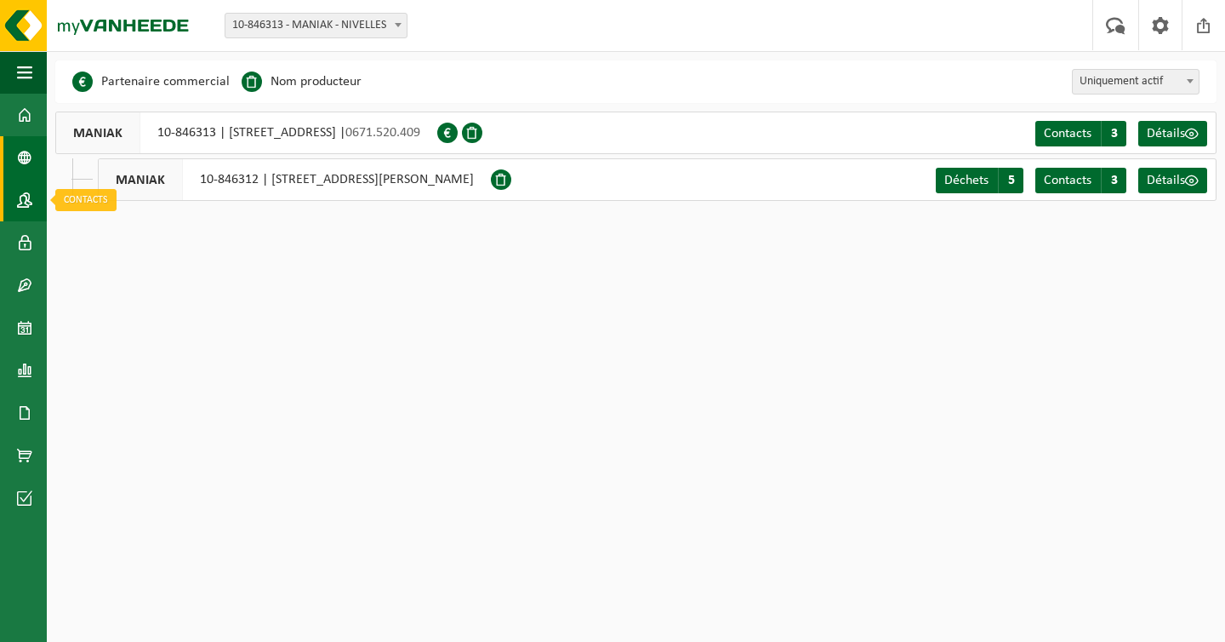
click at [22, 211] on span at bounding box center [24, 200] width 15 height 43
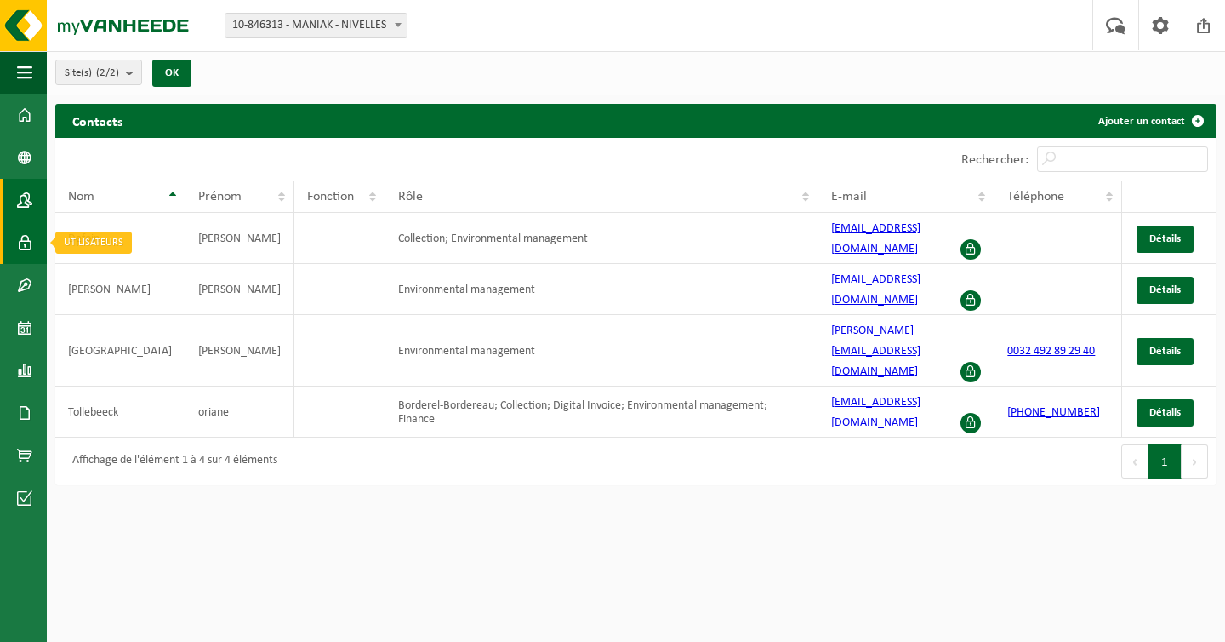
click at [24, 236] on span at bounding box center [24, 242] width 15 height 43
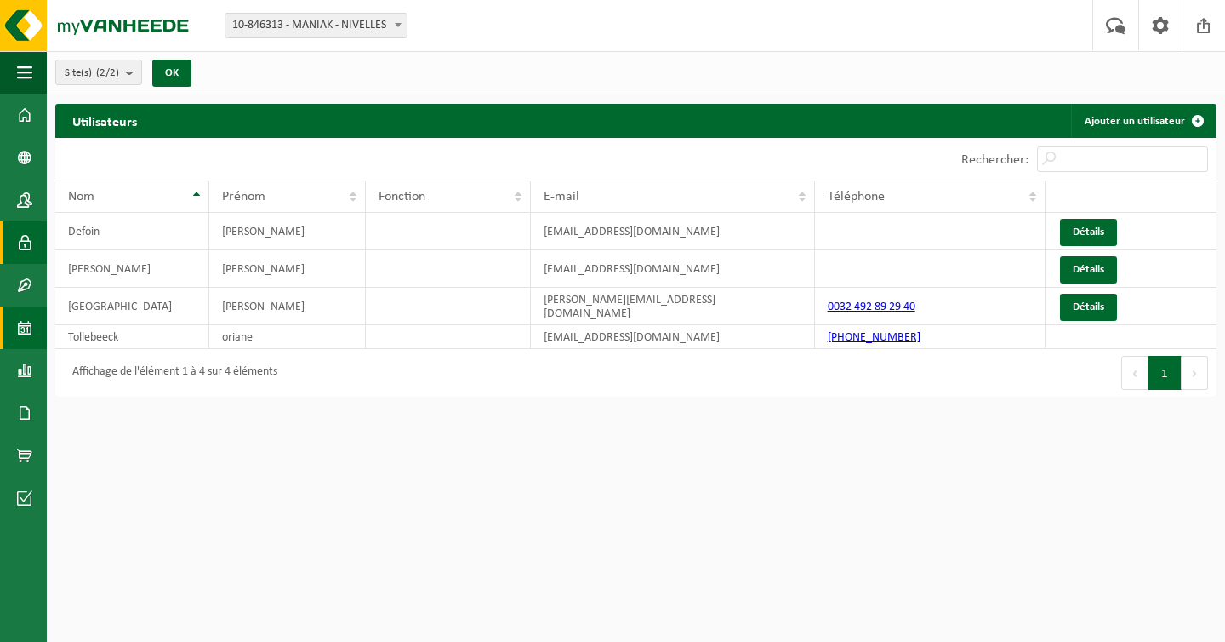
click at [16, 316] on link "Calendrier" at bounding box center [23, 327] width 47 height 43
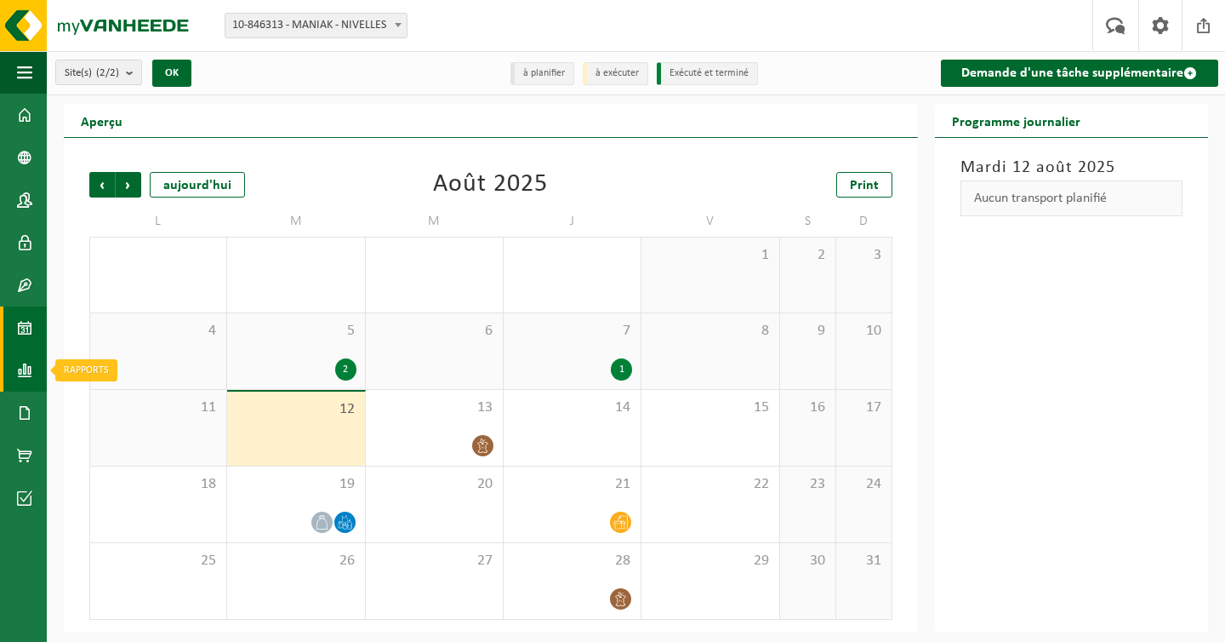
click at [27, 368] on span at bounding box center [24, 370] width 15 height 43
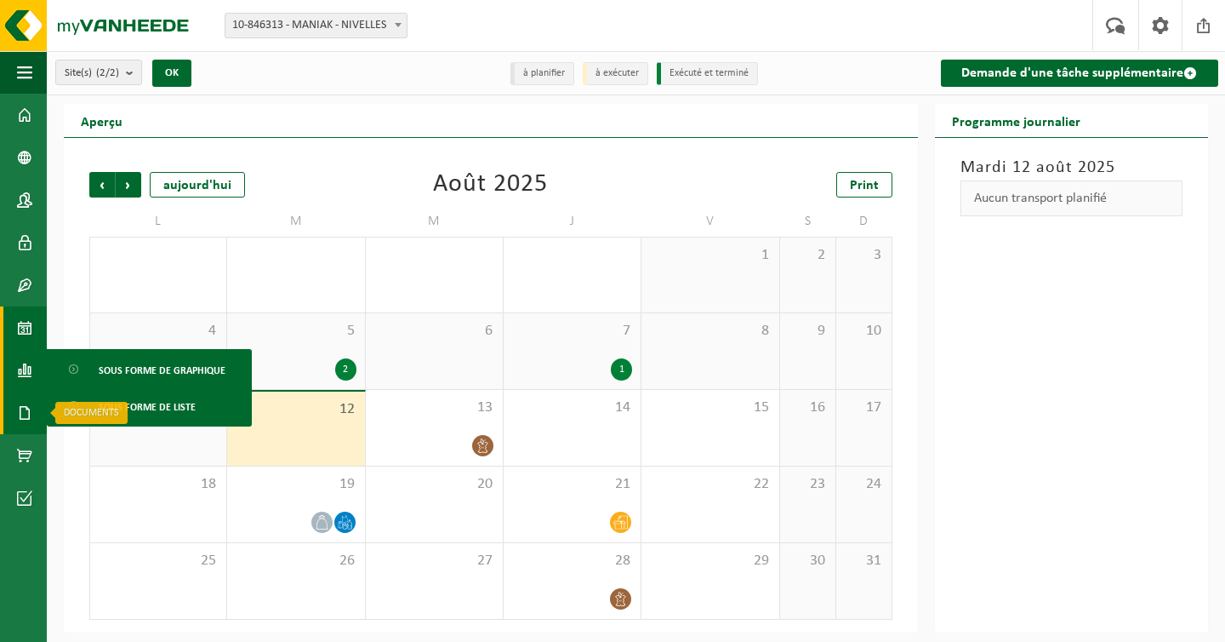
click at [25, 427] on span at bounding box center [24, 412] width 15 height 43
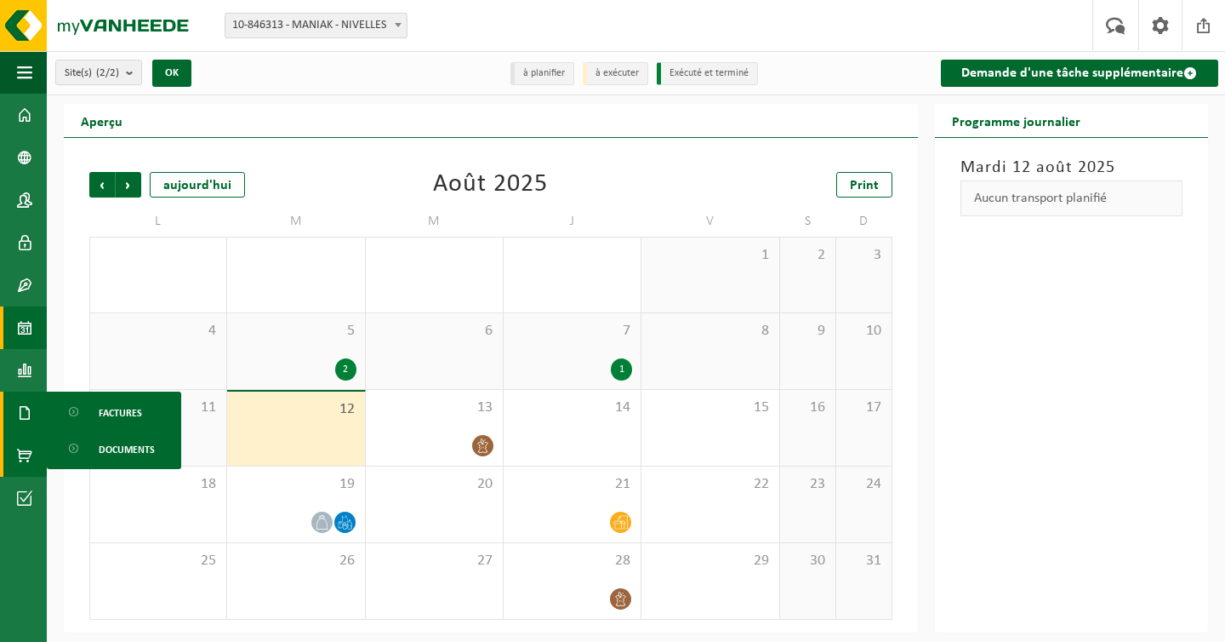
click at [19, 459] on span at bounding box center [24, 455] width 15 height 43
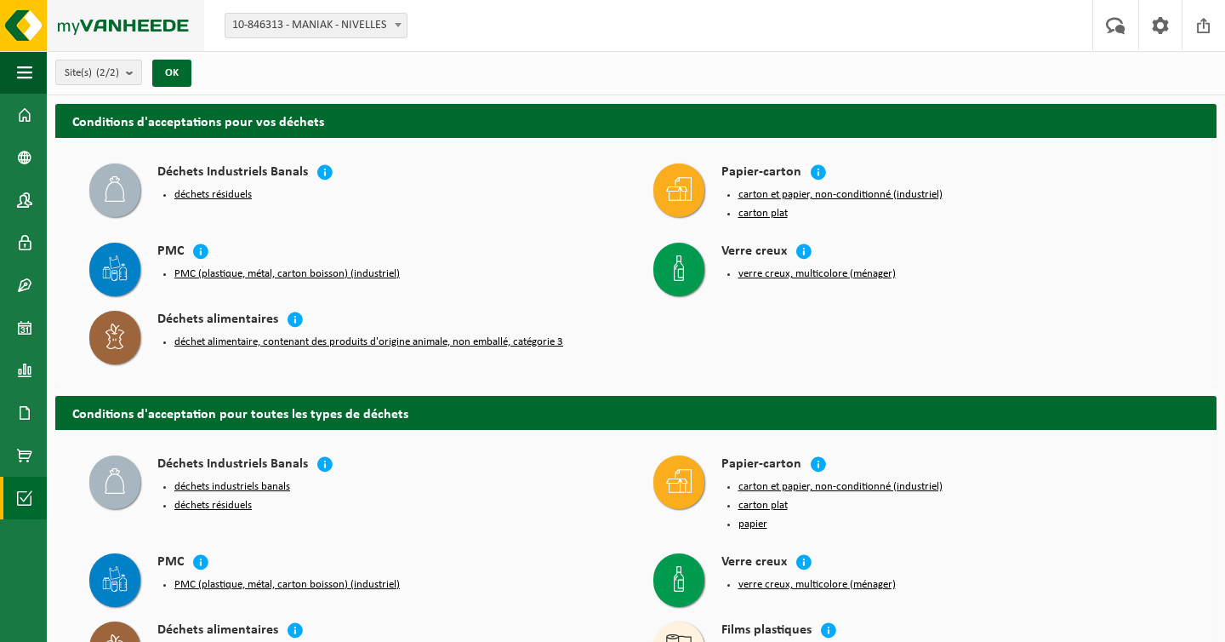
click at [22, 34] on img at bounding box center [102, 25] width 204 height 51
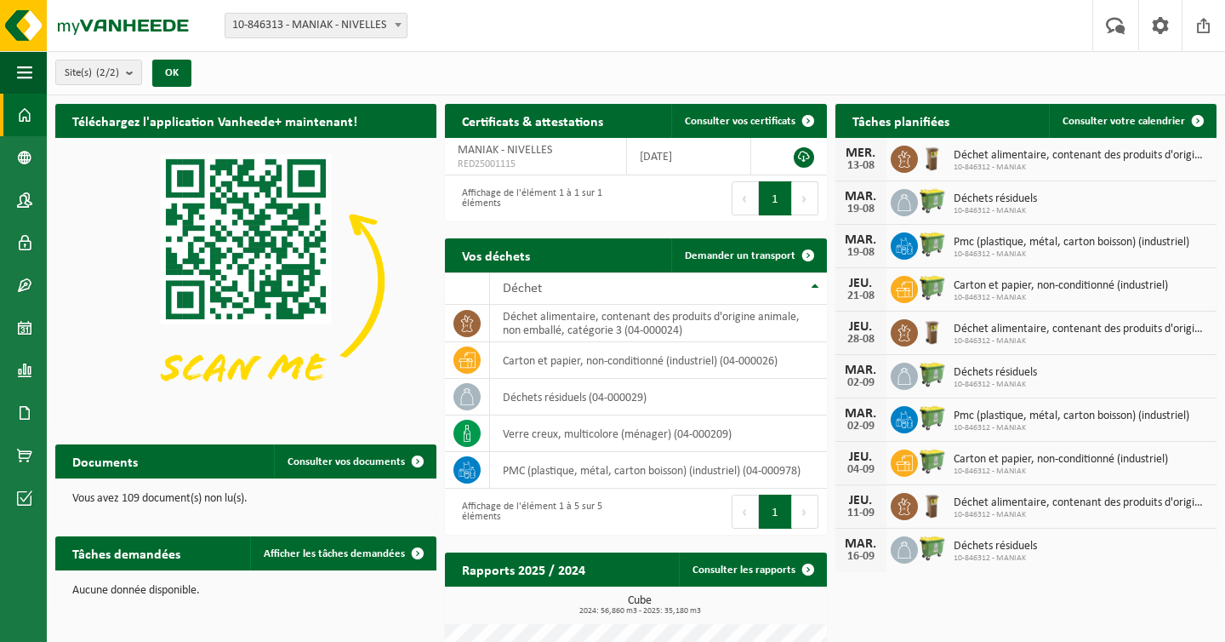
scroll to position [101, 0]
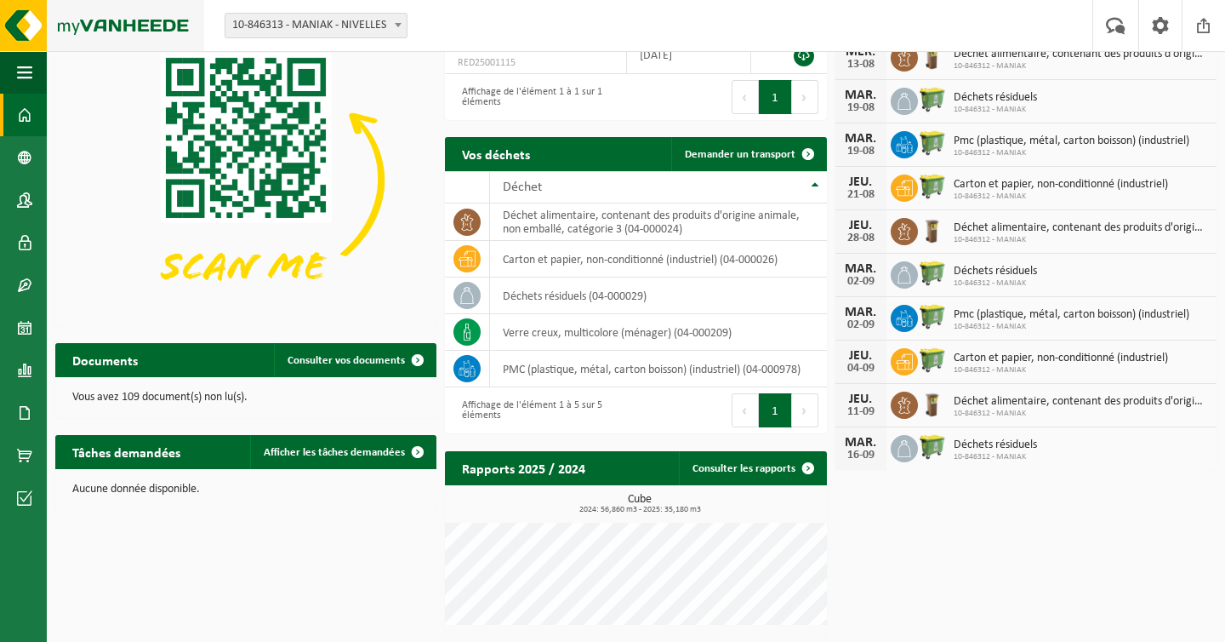
click at [25, 15] on img at bounding box center [102, 25] width 204 height 51
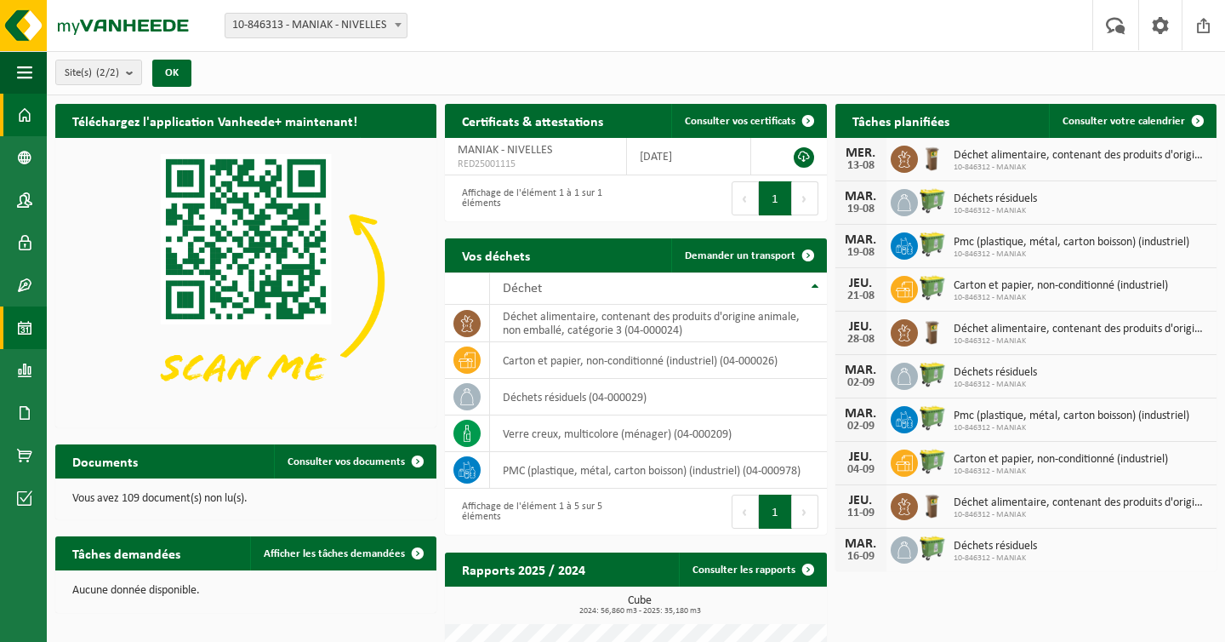
click at [31, 331] on span at bounding box center [24, 327] width 15 height 43
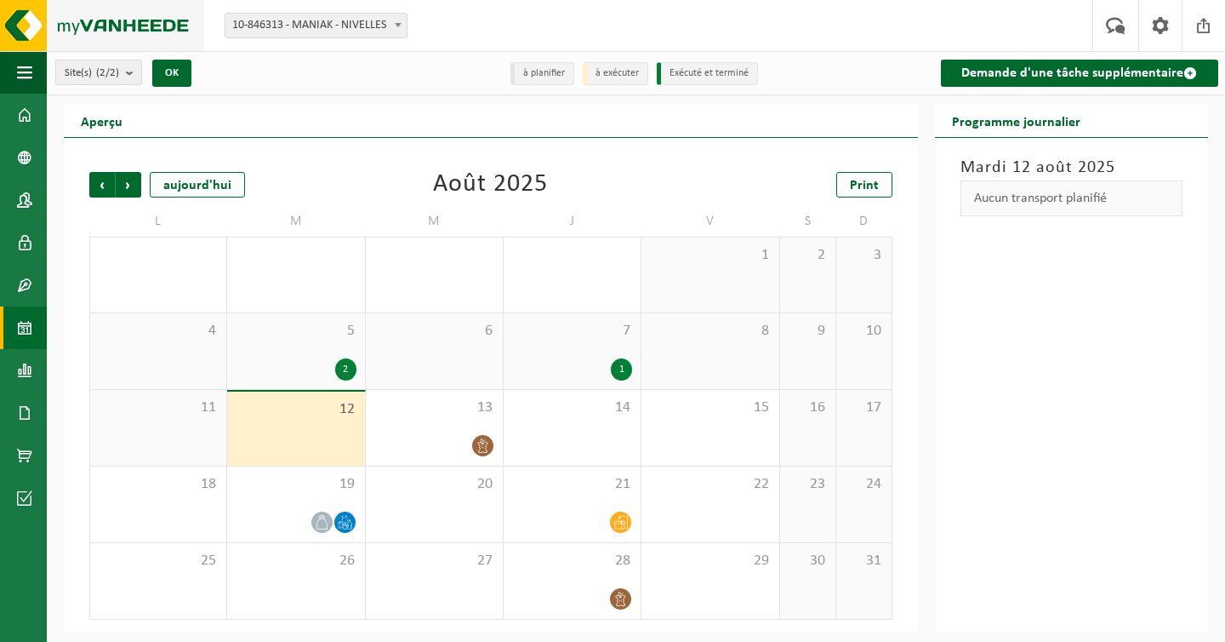
click at [28, 34] on img at bounding box center [102, 25] width 204 height 51
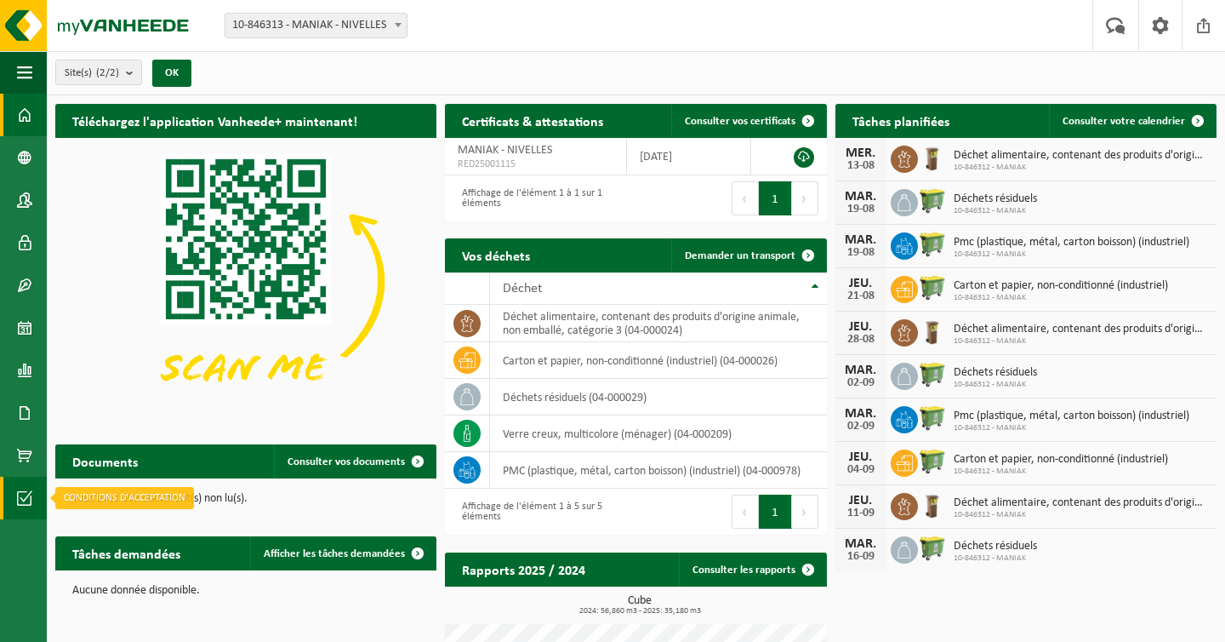
click at [28, 494] on span at bounding box center [24, 497] width 15 height 43
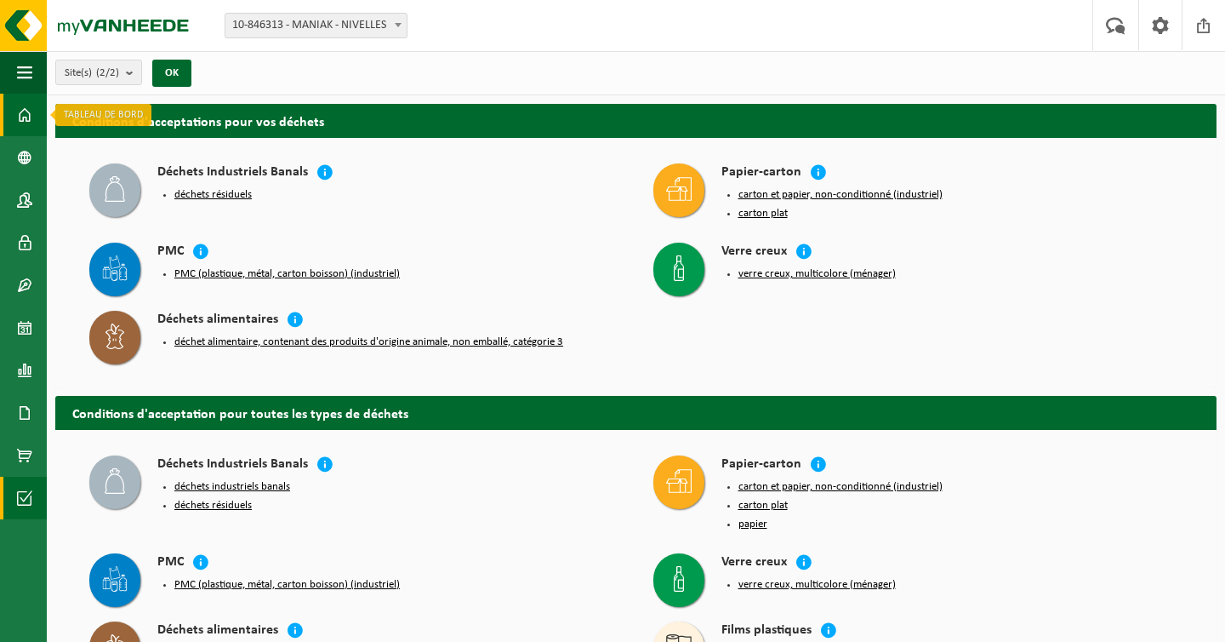
click at [26, 109] on span at bounding box center [24, 115] width 15 height 43
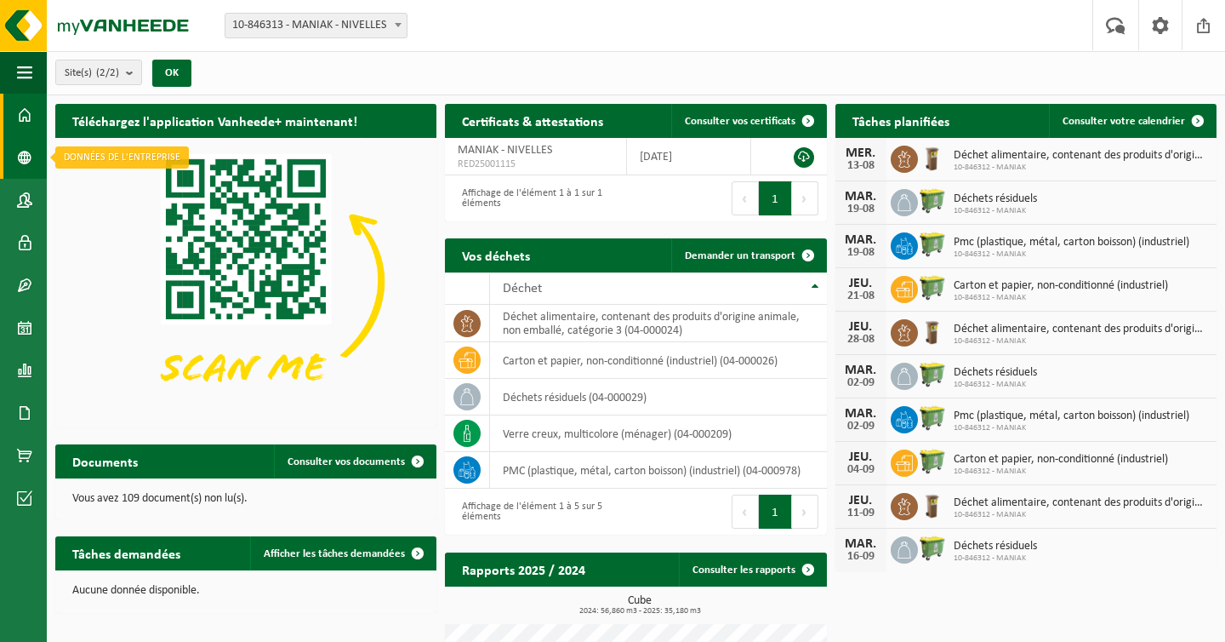
click at [31, 157] on span at bounding box center [24, 157] width 15 height 43
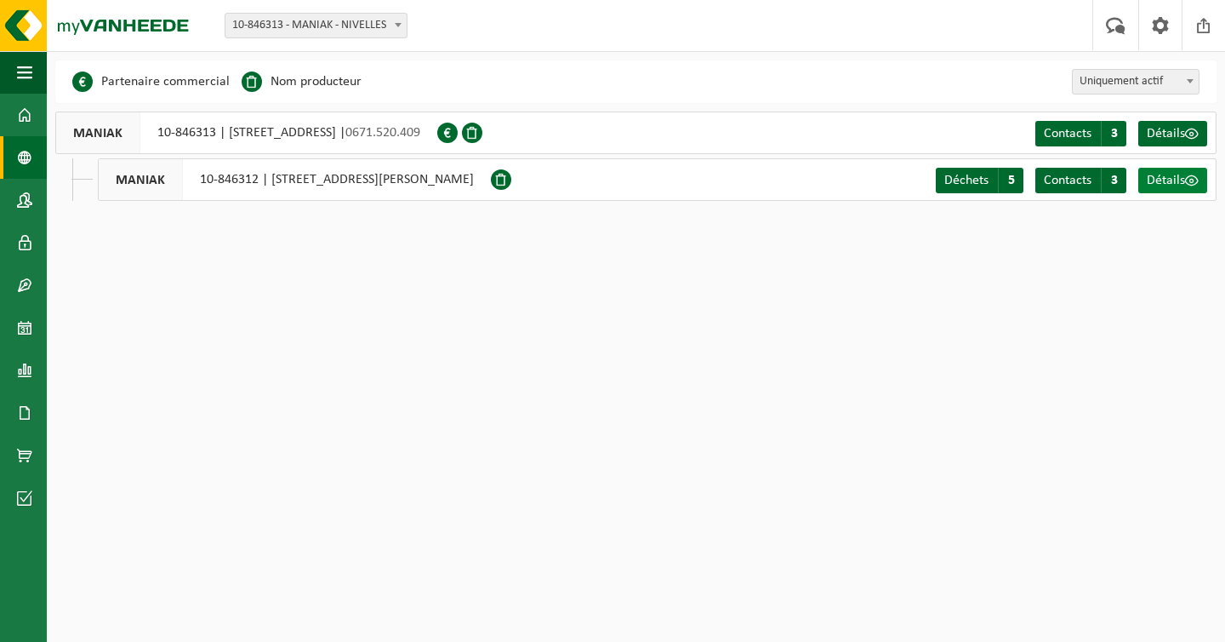
click at [1169, 179] on span "Détails" at bounding box center [1166, 181] width 38 height 14
click at [28, 200] on span at bounding box center [24, 200] width 15 height 43
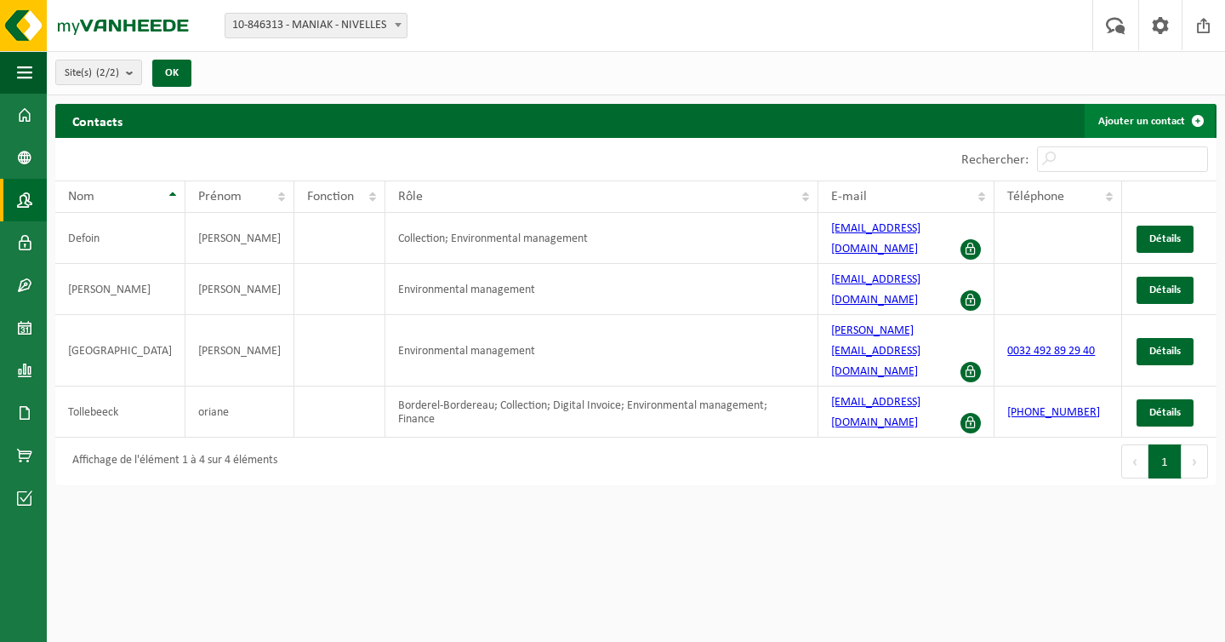
click at [1177, 127] on link "Ajouter un contact" at bounding box center [1150, 121] width 130 height 34
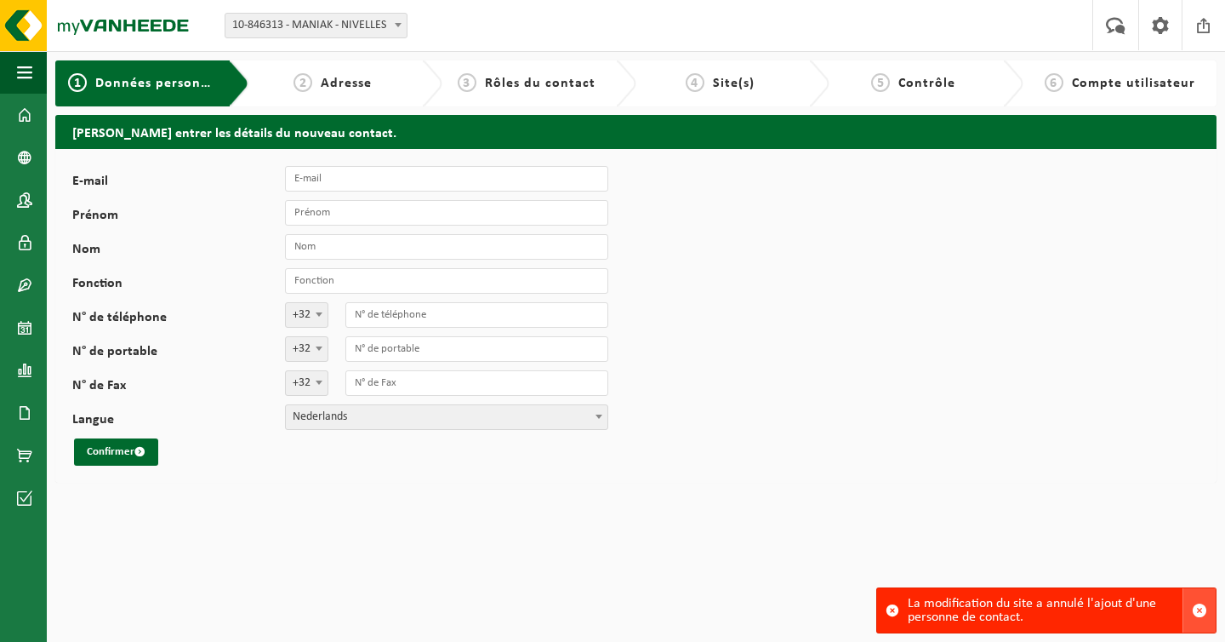
click at [1202, 612] on span "button" at bounding box center [1199, 609] width 15 height 15
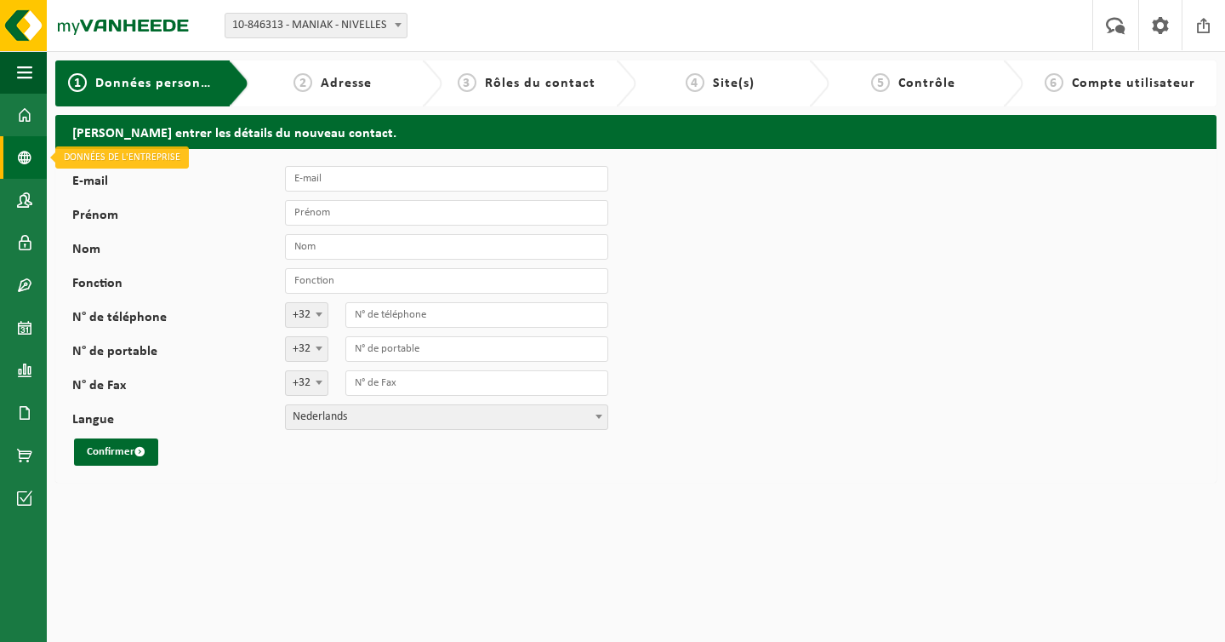
click at [31, 161] on span at bounding box center [24, 157] width 15 height 43
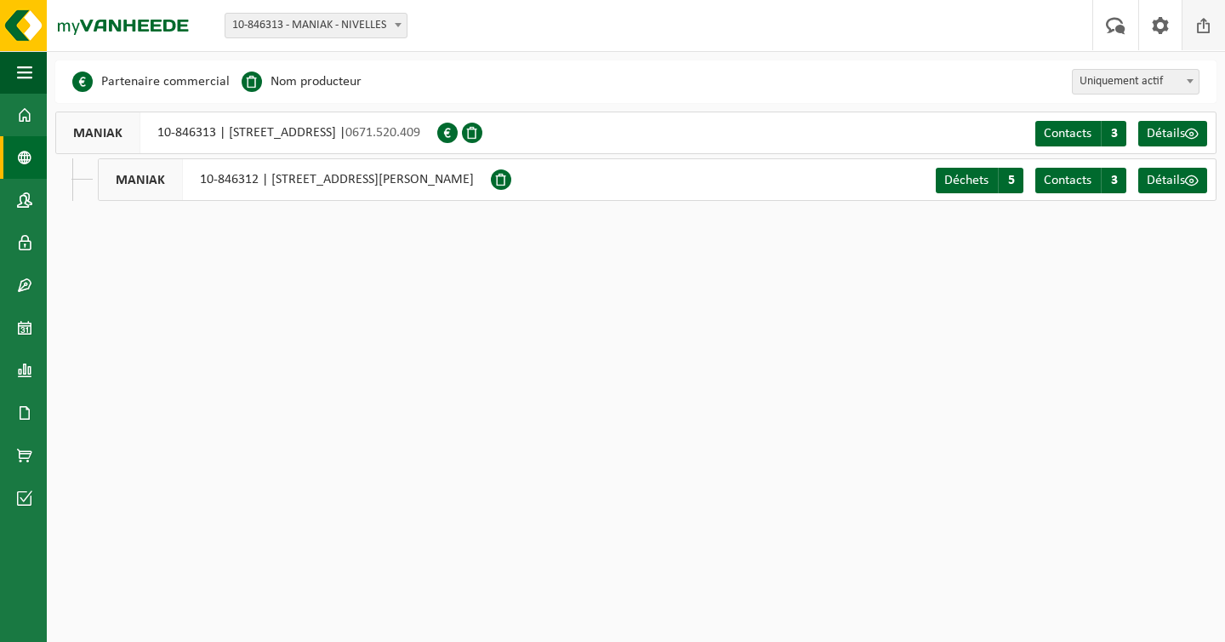
click at [1183, 31] on link "Clôturer" at bounding box center [1203, 25] width 43 height 50
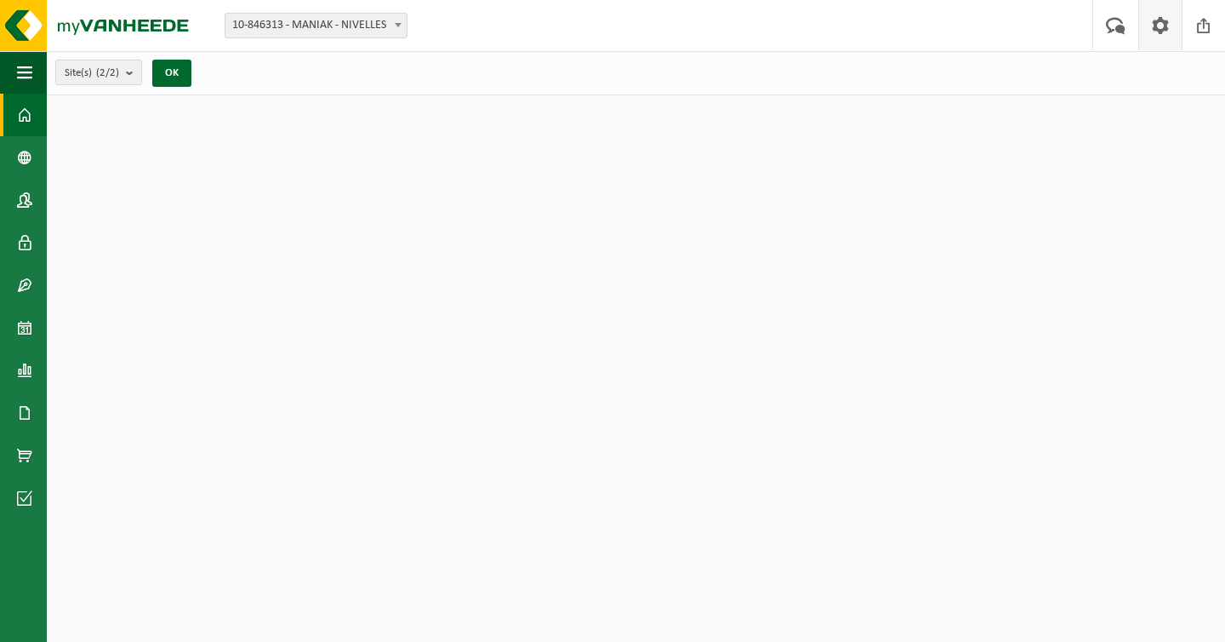
click at [1159, 35] on span at bounding box center [1161, 25] width 26 height 50
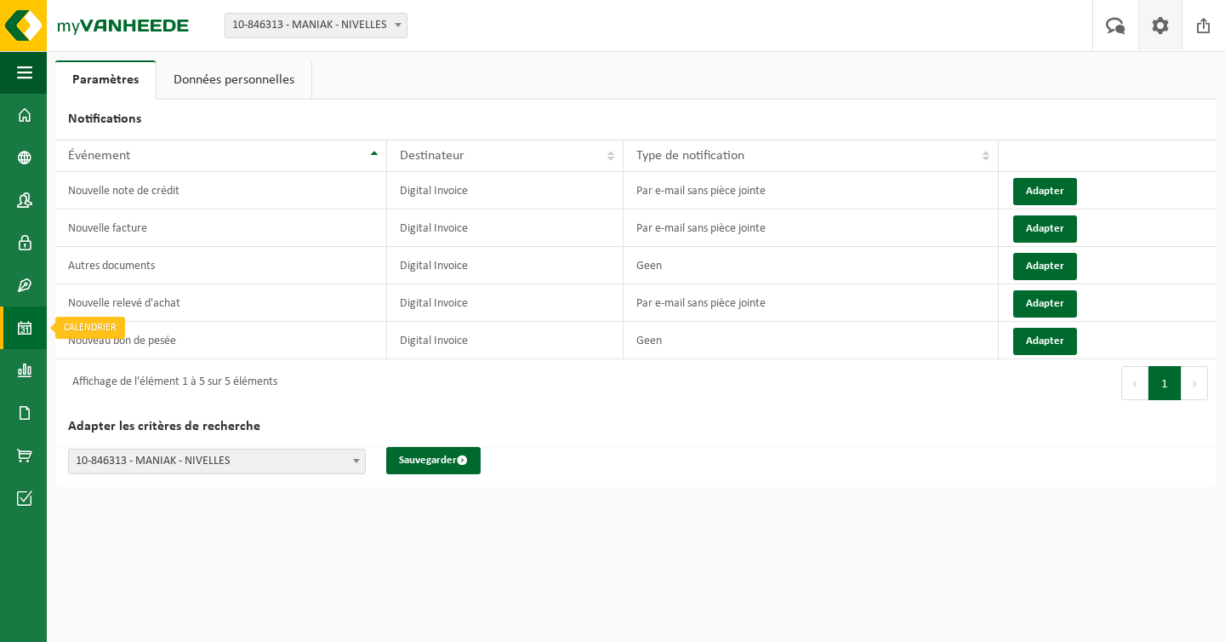
click at [26, 327] on span at bounding box center [24, 327] width 15 height 43
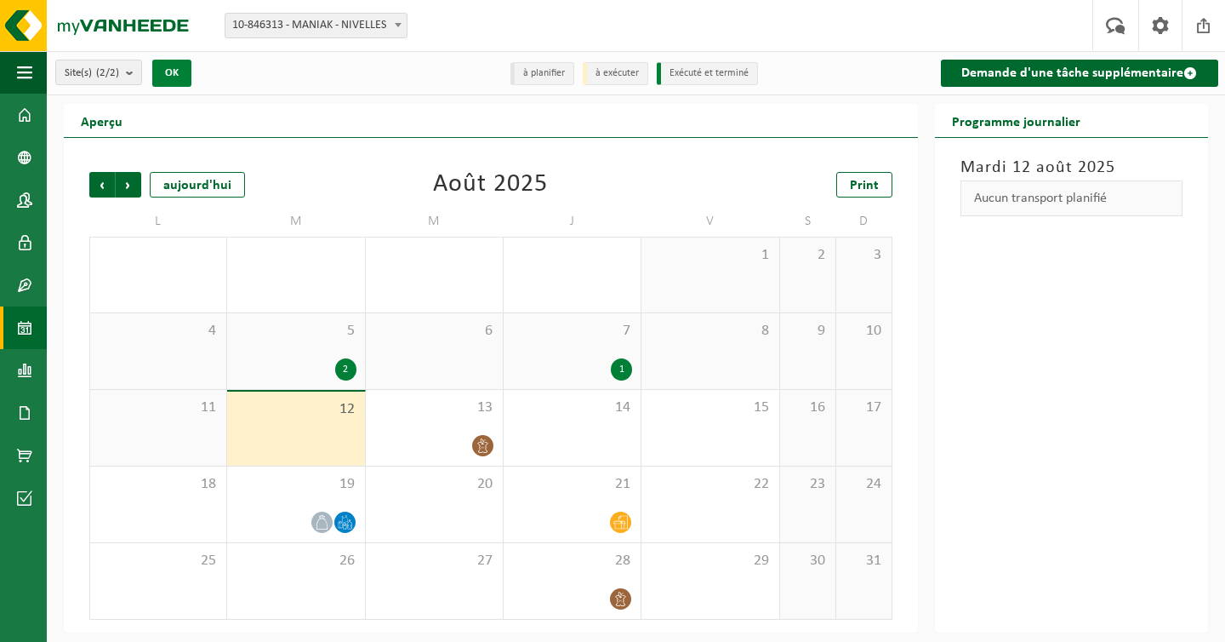
click at [164, 71] on button "OK" at bounding box center [171, 73] width 39 height 27
click at [172, 71] on button "OK" at bounding box center [171, 73] width 39 height 27
click at [119, 73] on count "(2/2)" at bounding box center [107, 72] width 23 height 11
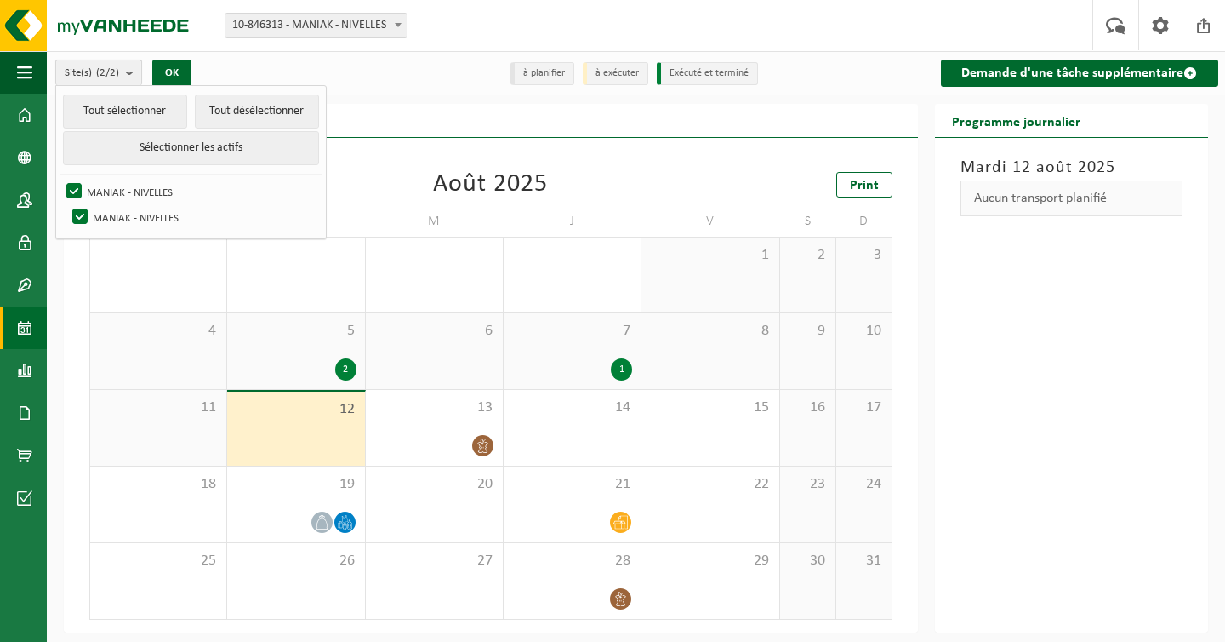
click at [119, 73] on count "(2/2)" at bounding box center [107, 72] width 23 height 11
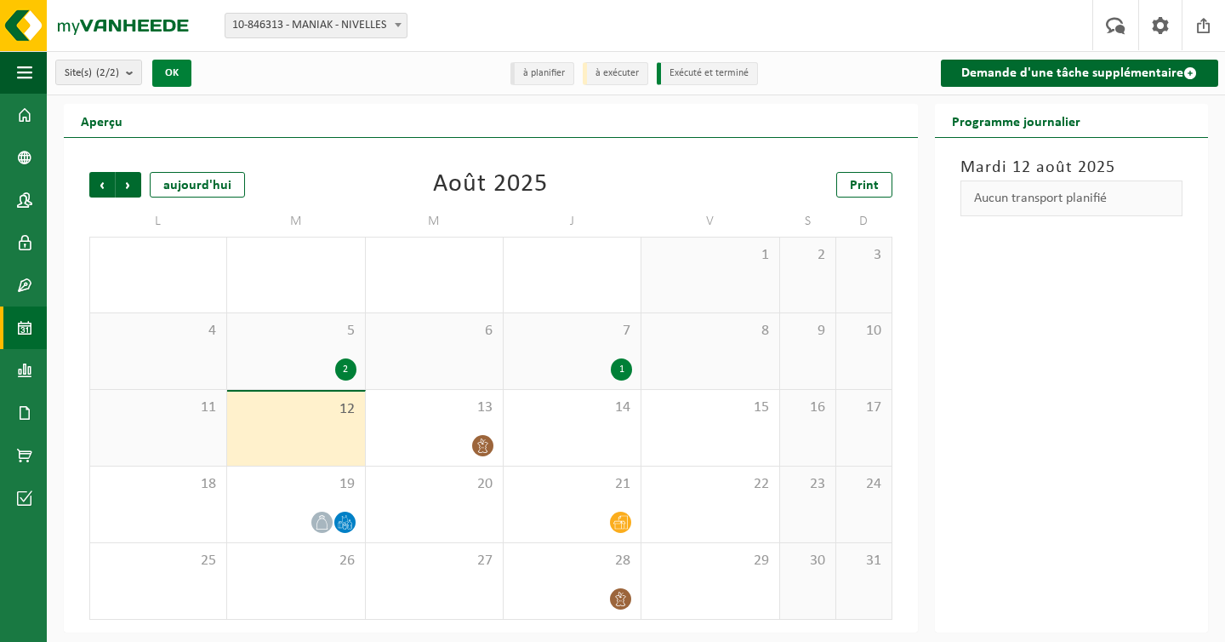
click at [180, 68] on button "OK" at bounding box center [171, 73] width 39 height 27
click at [539, 67] on li "à planifier" at bounding box center [542, 73] width 64 height 23
click at [1045, 242] on div "Mardi 12 août 2025 Aucun transport planifié" at bounding box center [1071, 385] width 273 height 494
click at [29, 382] on span at bounding box center [24, 370] width 15 height 43
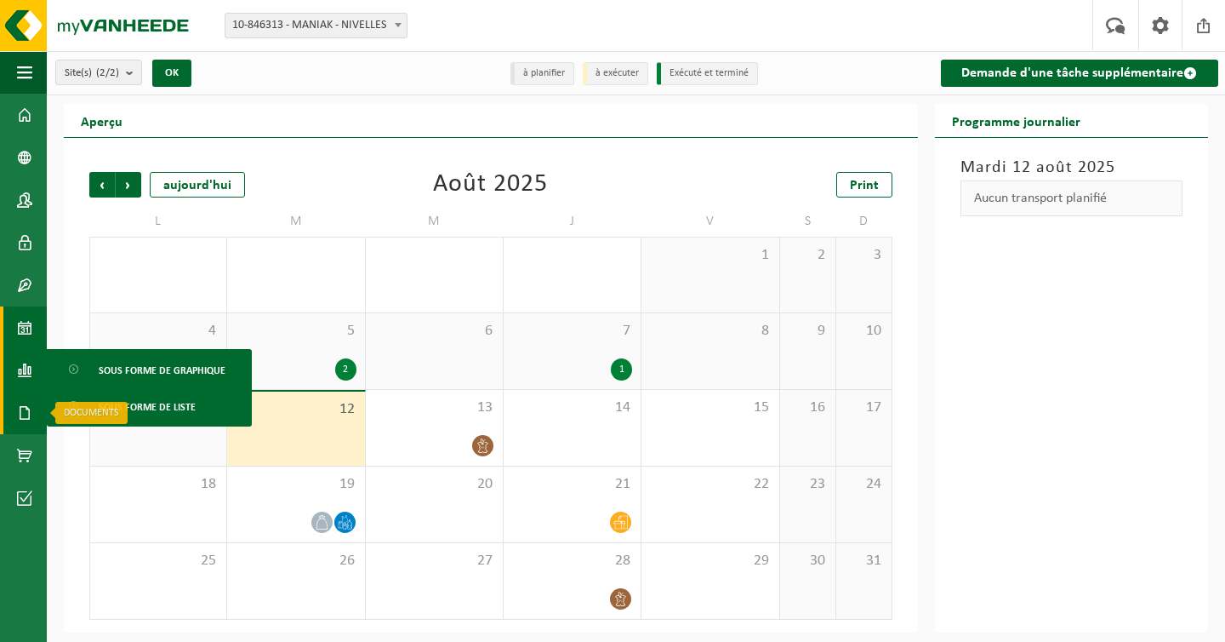
click at [26, 413] on span at bounding box center [24, 412] width 15 height 43
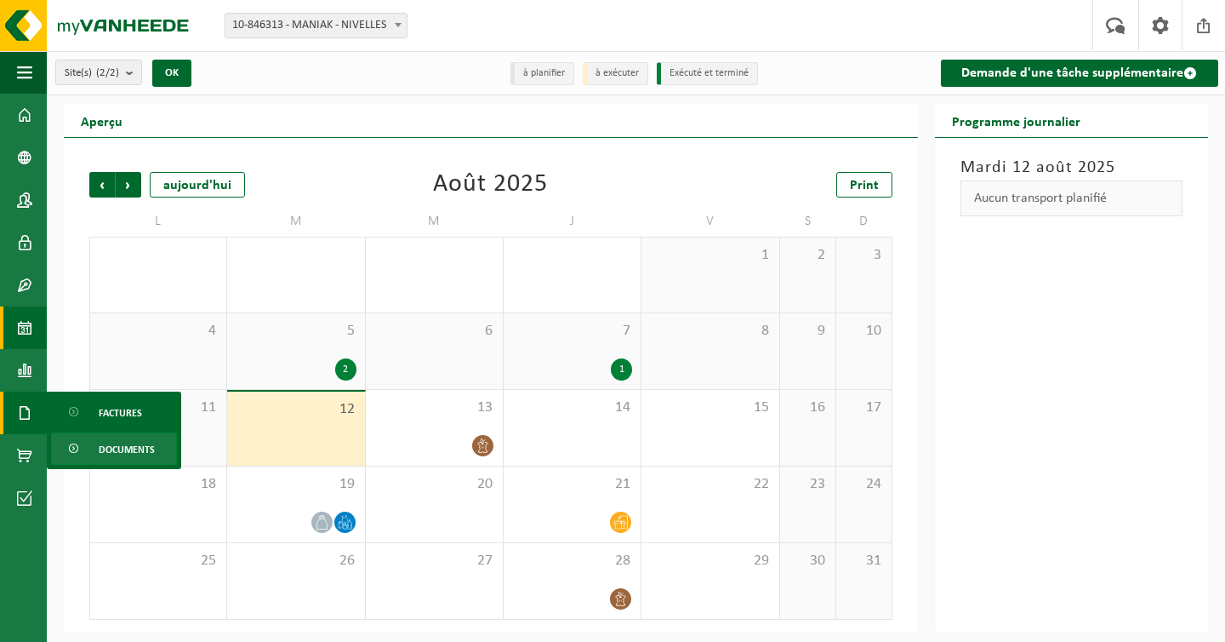
click at [123, 446] on span "Documents" at bounding box center [127, 449] width 56 height 32
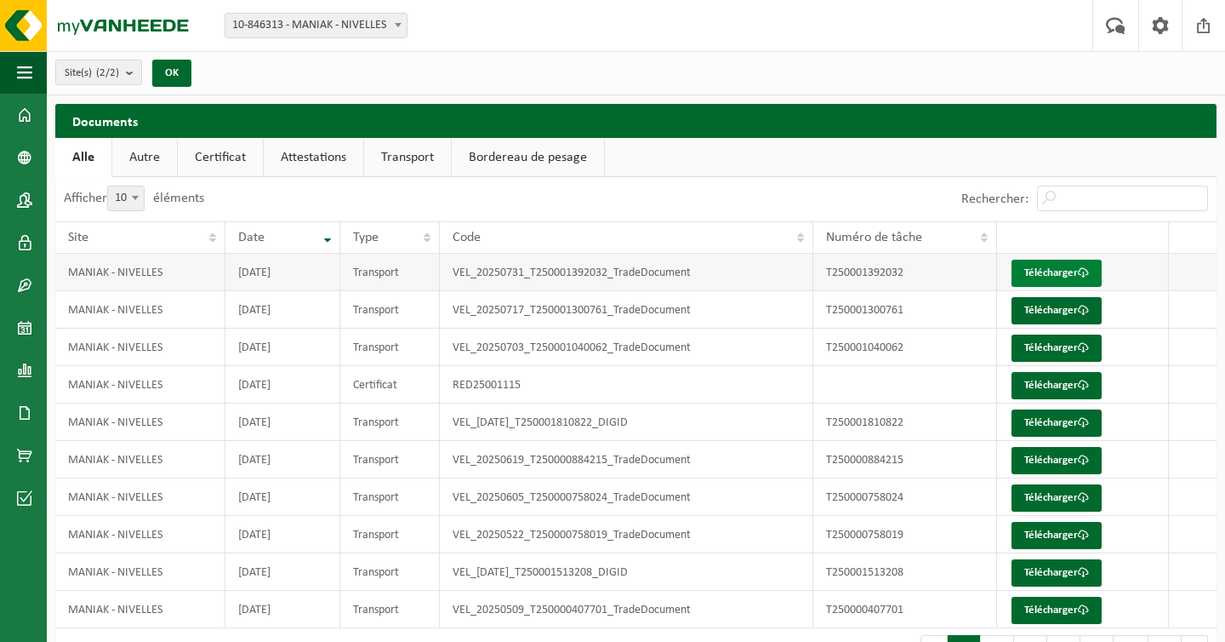
click at [1077, 270] on link "Télécharger" at bounding box center [1057, 272] width 90 height 27
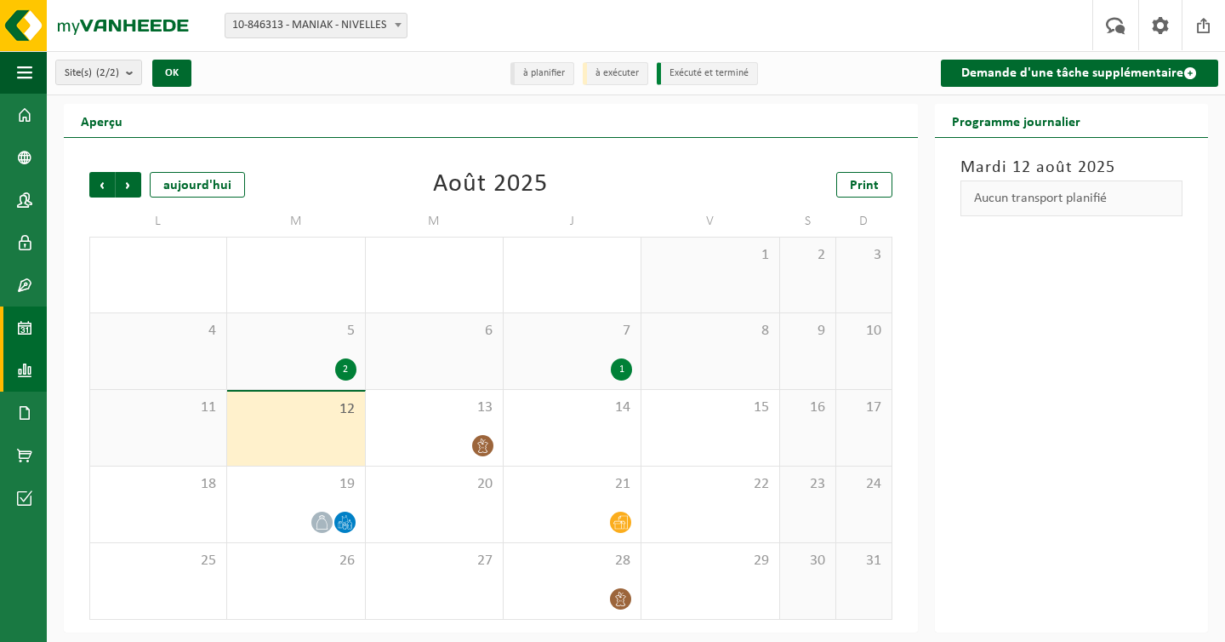
click at [17, 376] on span at bounding box center [24, 370] width 15 height 43
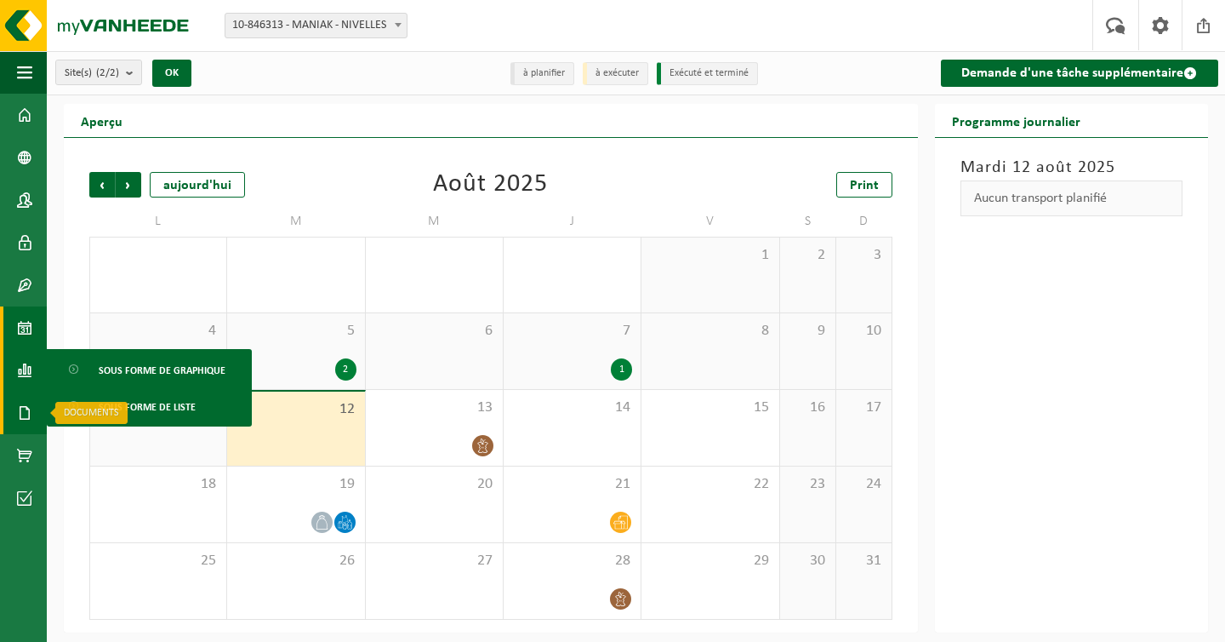
click at [11, 415] on link "Documents" at bounding box center [23, 412] width 47 height 43
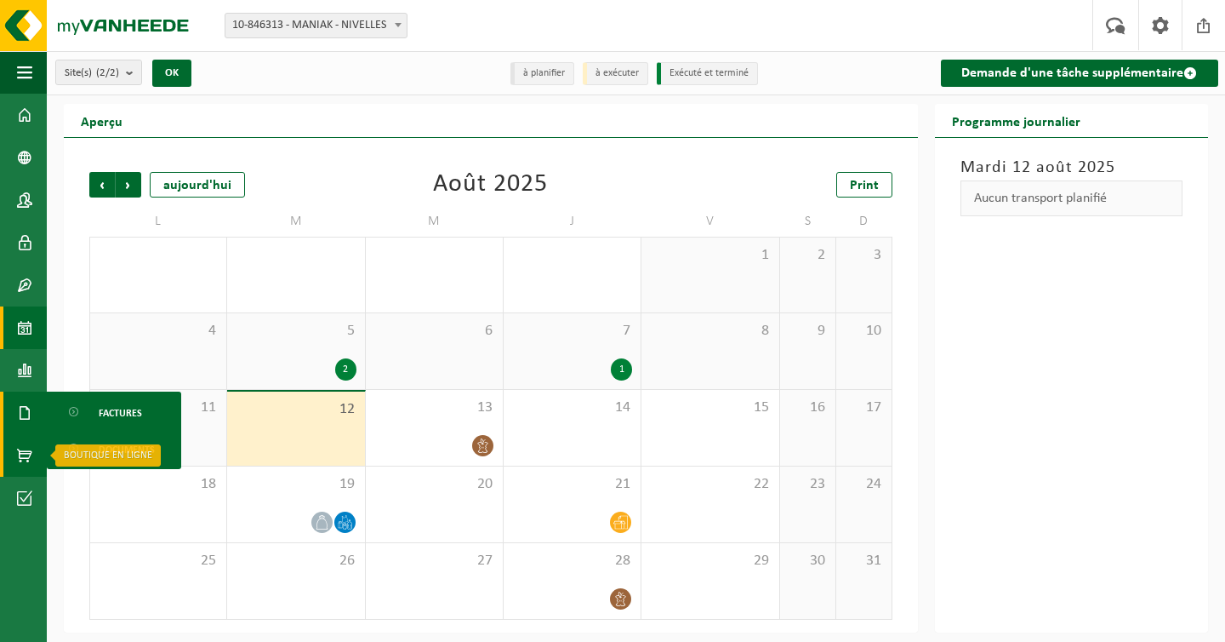
click at [31, 453] on span at bounding box center [24, 455] width 15 height 43
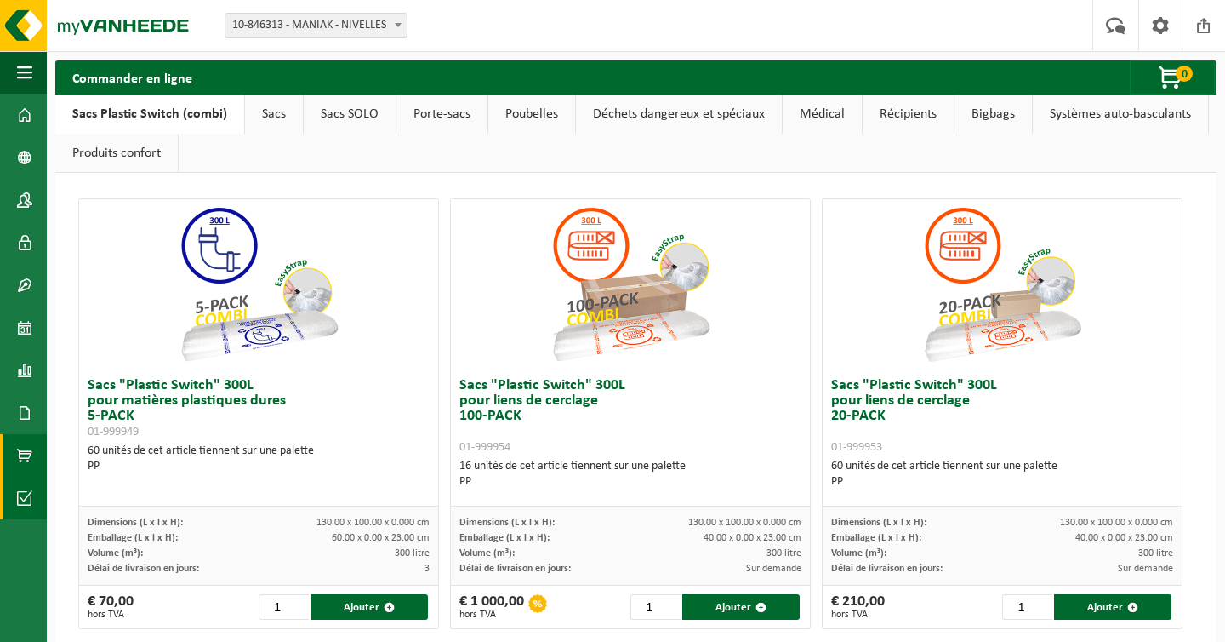
click at [30, 498] on span at bounding box center [24, 497] width 15 height 43
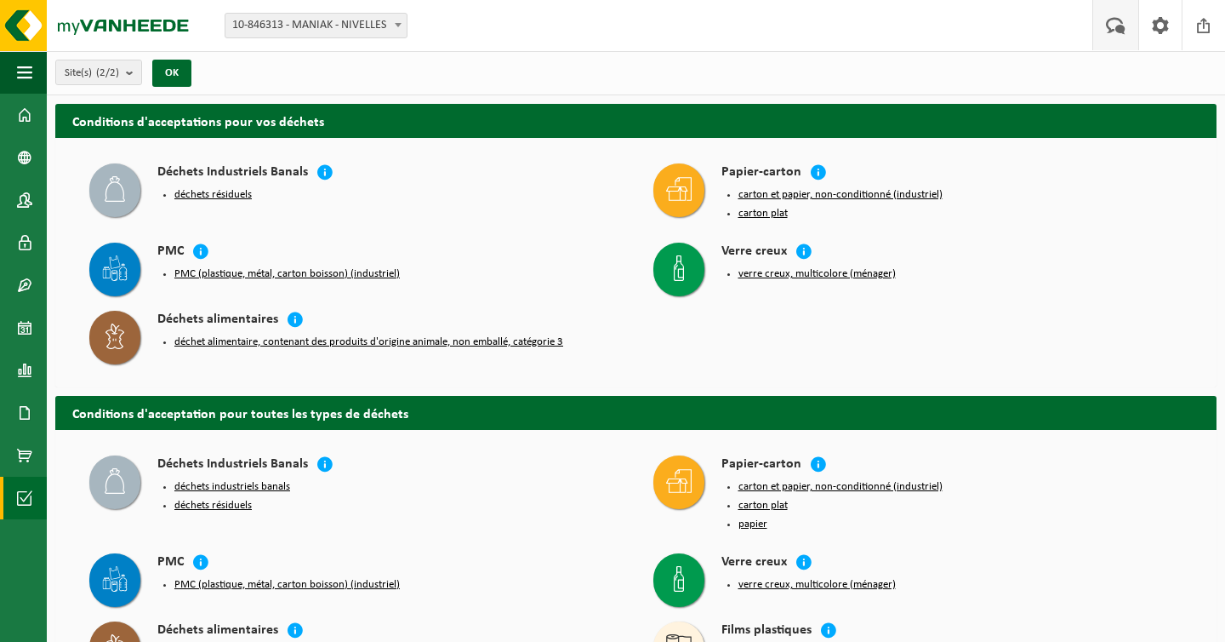
click at [1115, 29] on span at bounding box center [1116, 25] width 28 height 50
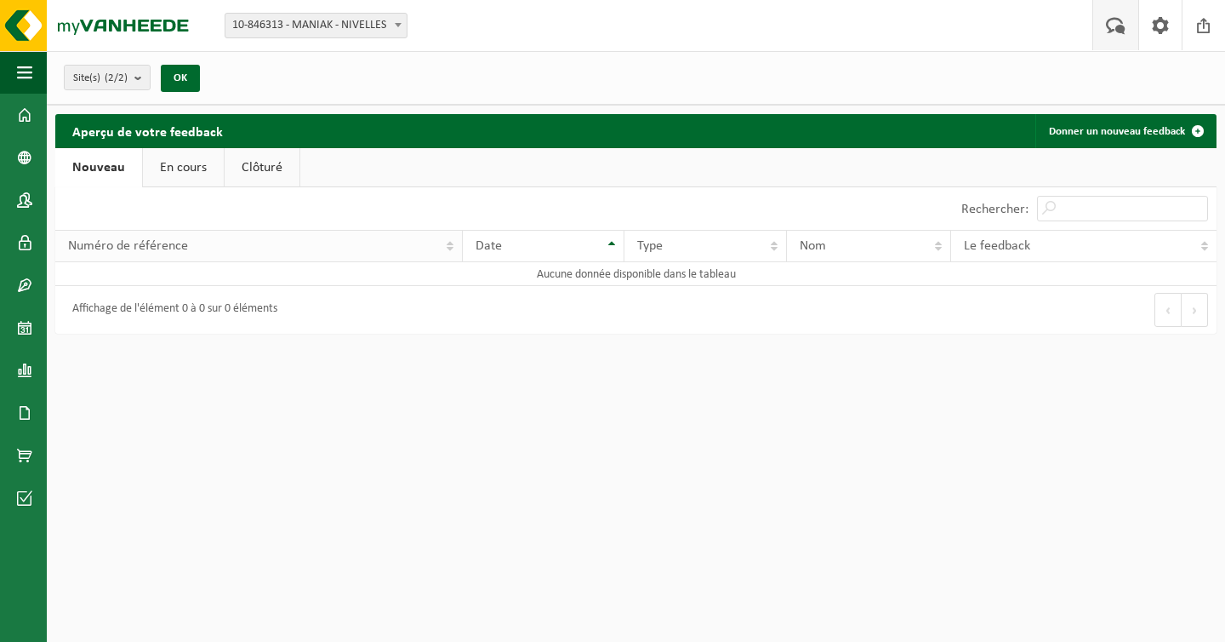
click at [168, 250] on span "Numéro de référence" at bounding box center [128, 246] width 120 height 14
click at [195, 180] on link "En cours" at bounding box center [183, 167] width 81 height 39
click at [268, 292] on div "Affichage de l'élément 0 à 0 sur 0 éléments" at bounding box center [345, 310] width 581 height 48
click at [242, 148] on link "Clôturé" at bounding box center [260, 167] width 75 height 39
click at [345, 265] on td "Aucune donnée disponible dans le tableau" at bounding box center [635, 274] width 1161 height 24
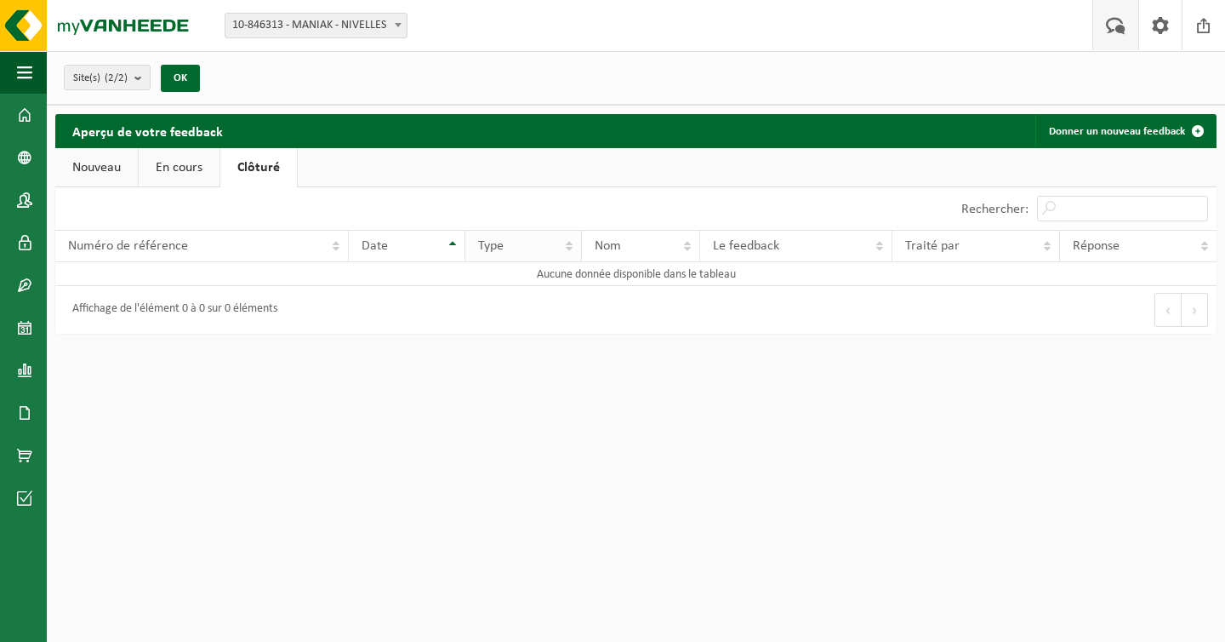
click at [570, 252] on th "Type" at bounding box center [523, 246] width 117 height 32
click at [1091, 212] on input "Rechercher:" at bounding box center [1122, 209] width 171 height 26
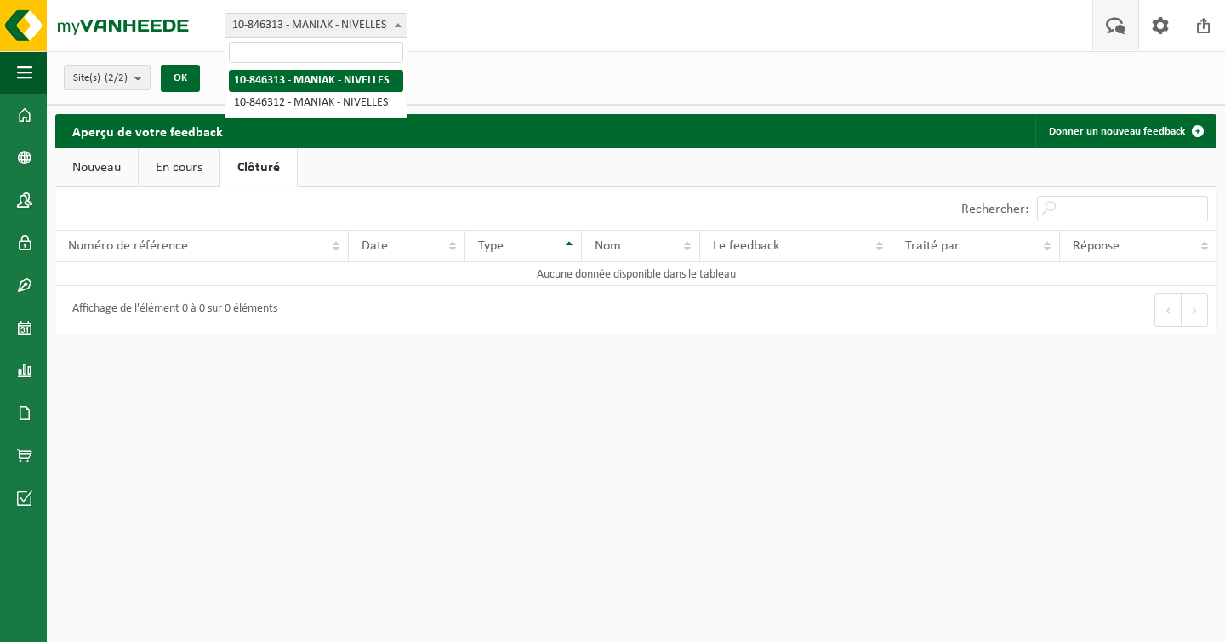
click at [272, 24] on span "10-846313 - MANIAK - NIVELLES" at bounding box center [315, 26] width 181 height 24
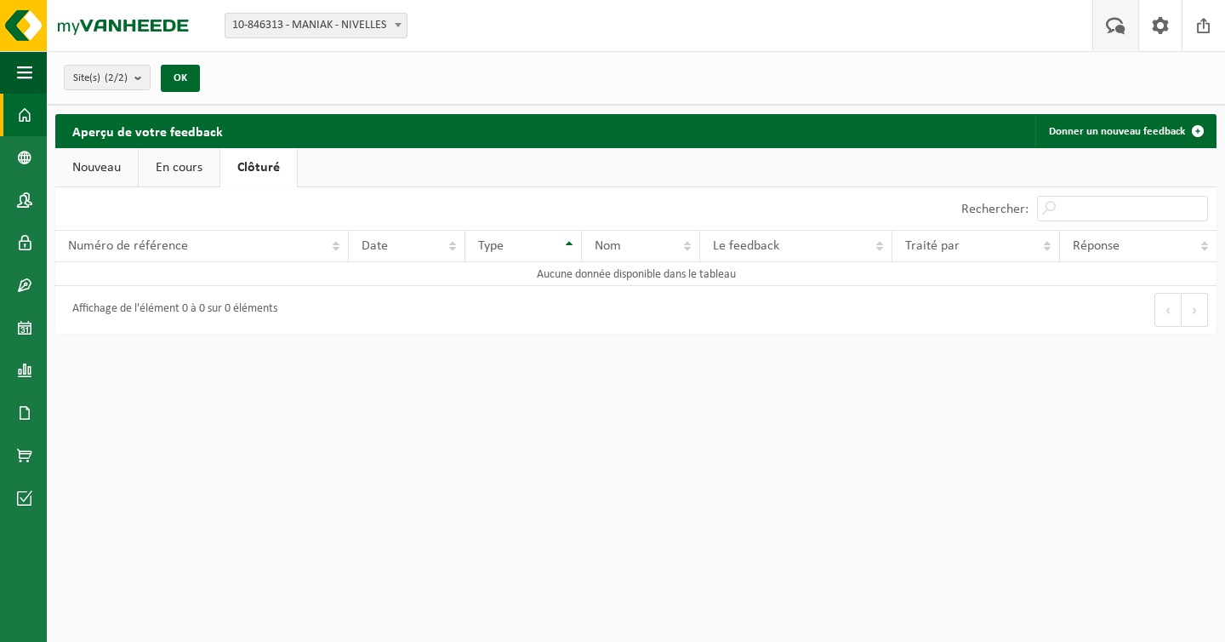
click at [22, 119] on span at bounding box center [24, 115] width 15 height 43
